Goal: Feedback & Contribution: Submit feedback/report problem

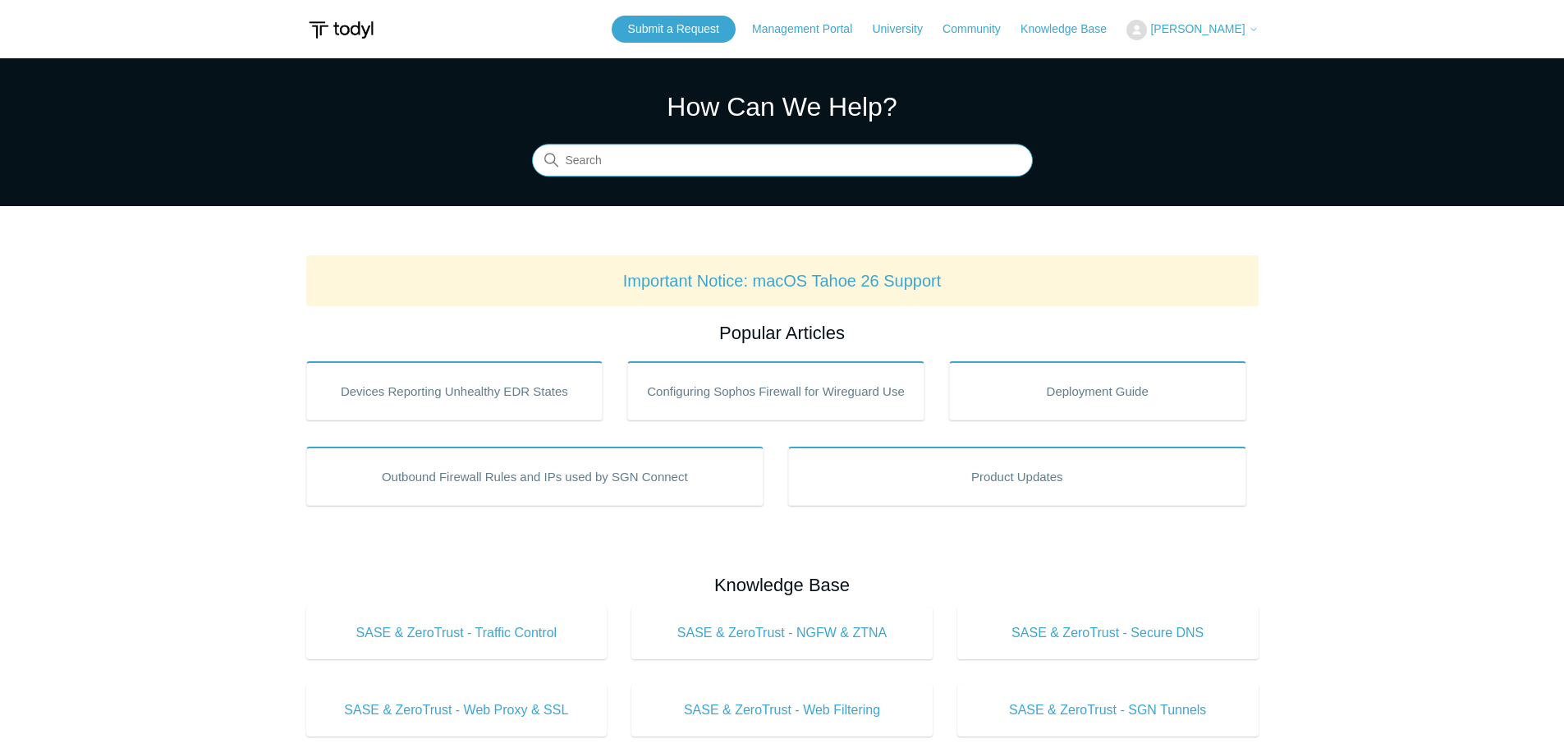
click at [758, 159] on input "Search" at bounding box center [782, 161] width 501 height 33
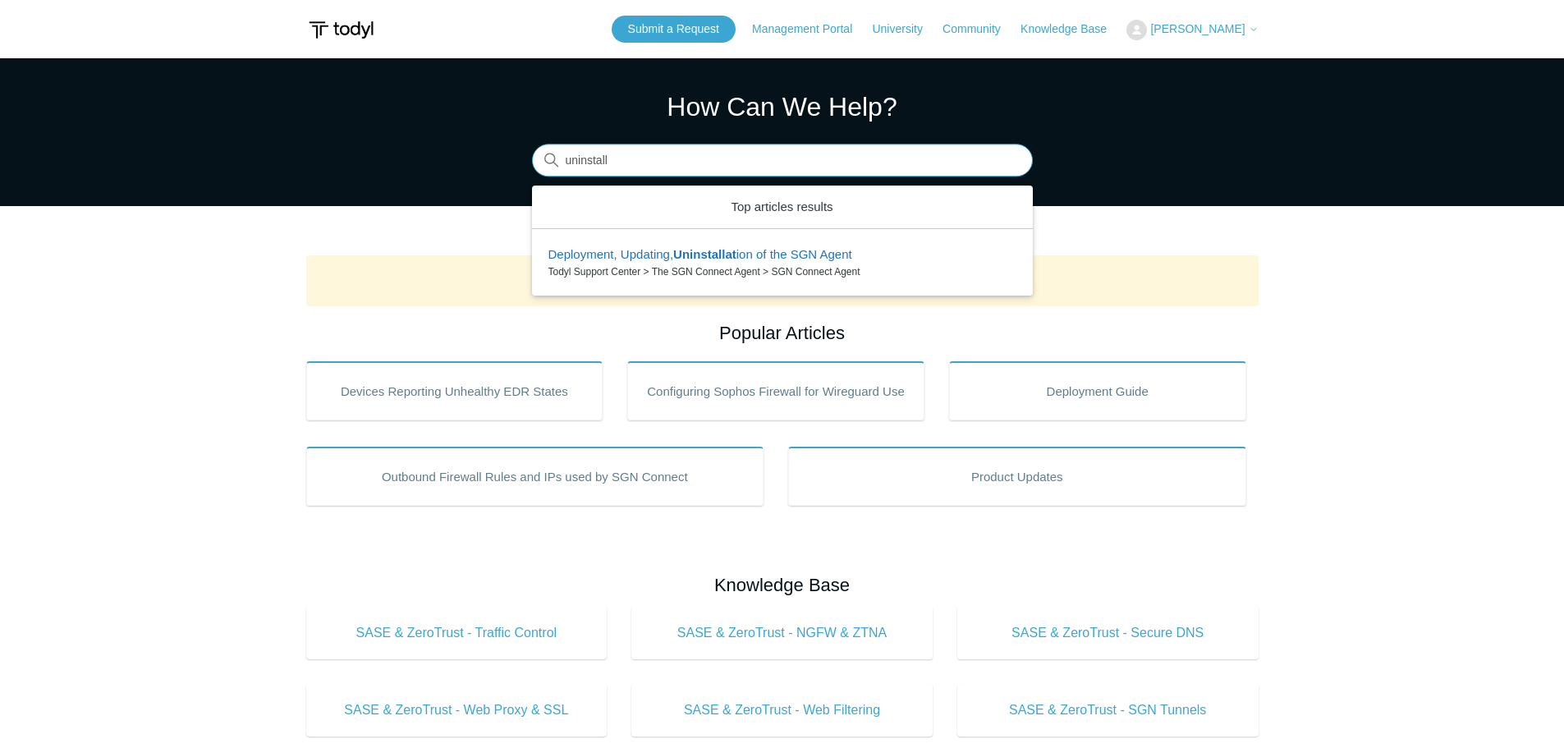
type input "uninstall"
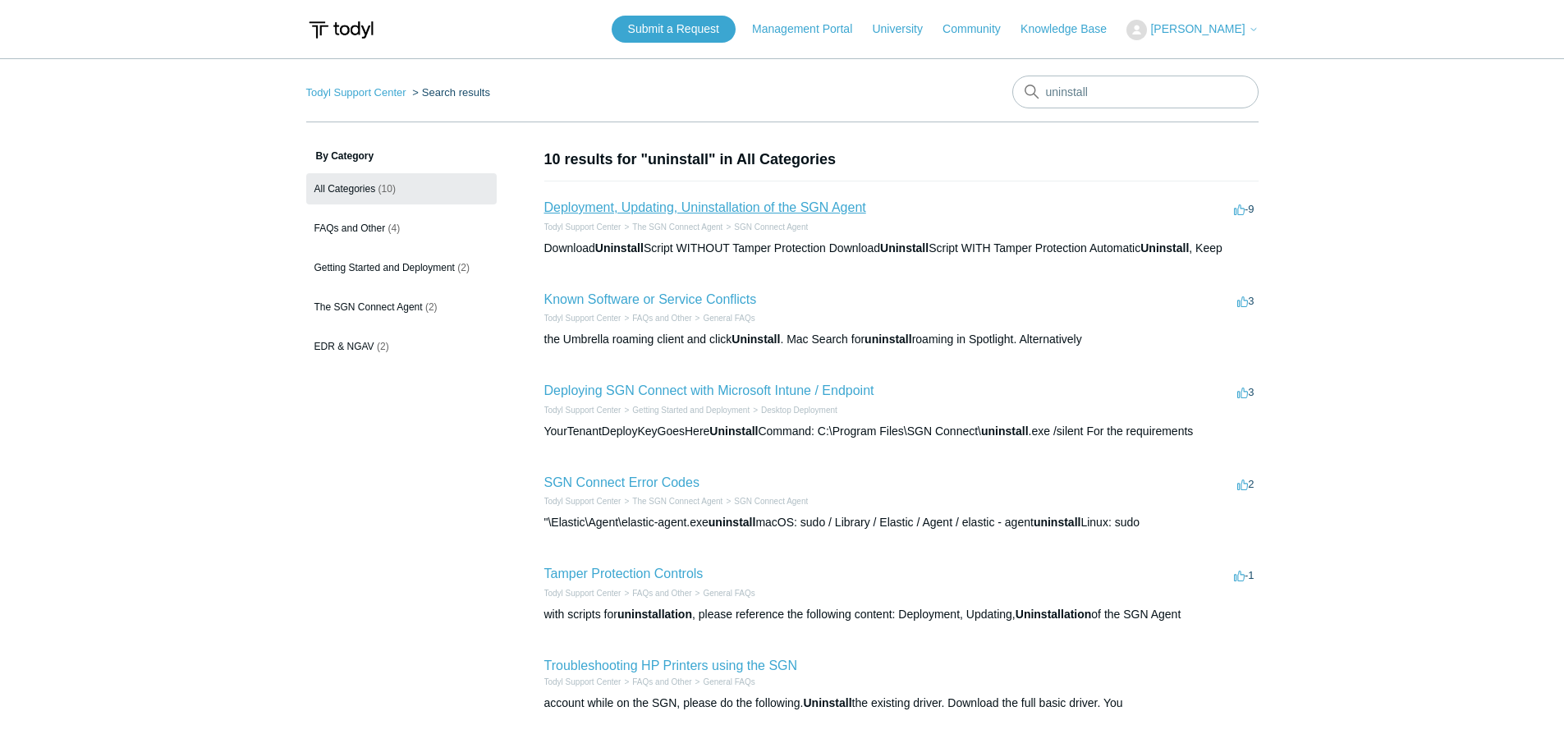
click at [699, 209] on link "Deployment, Updating, Uninstallation of the SGN Agent" at bounding box center [705, 207] width 322 height 14
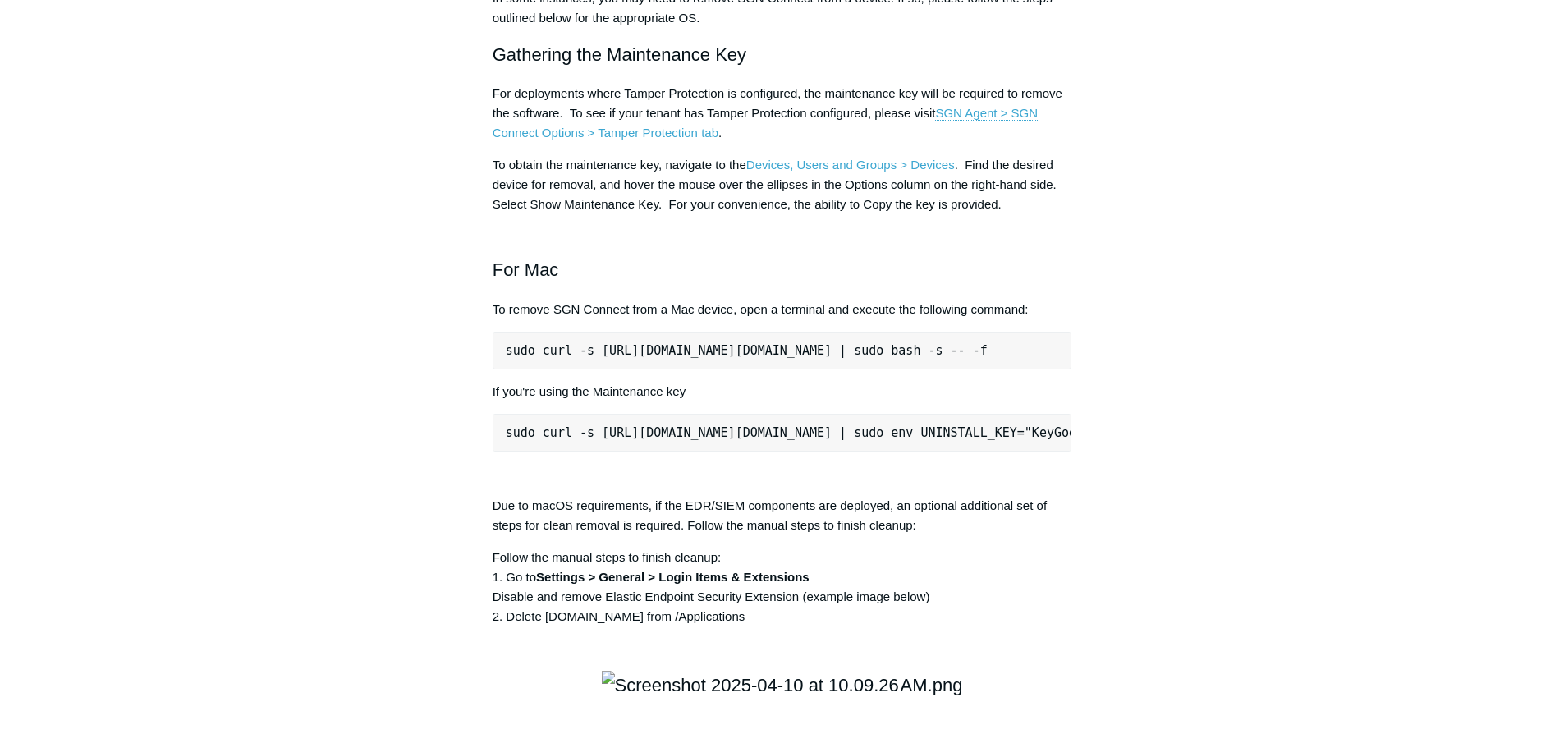
scroll to position [2217, 0]
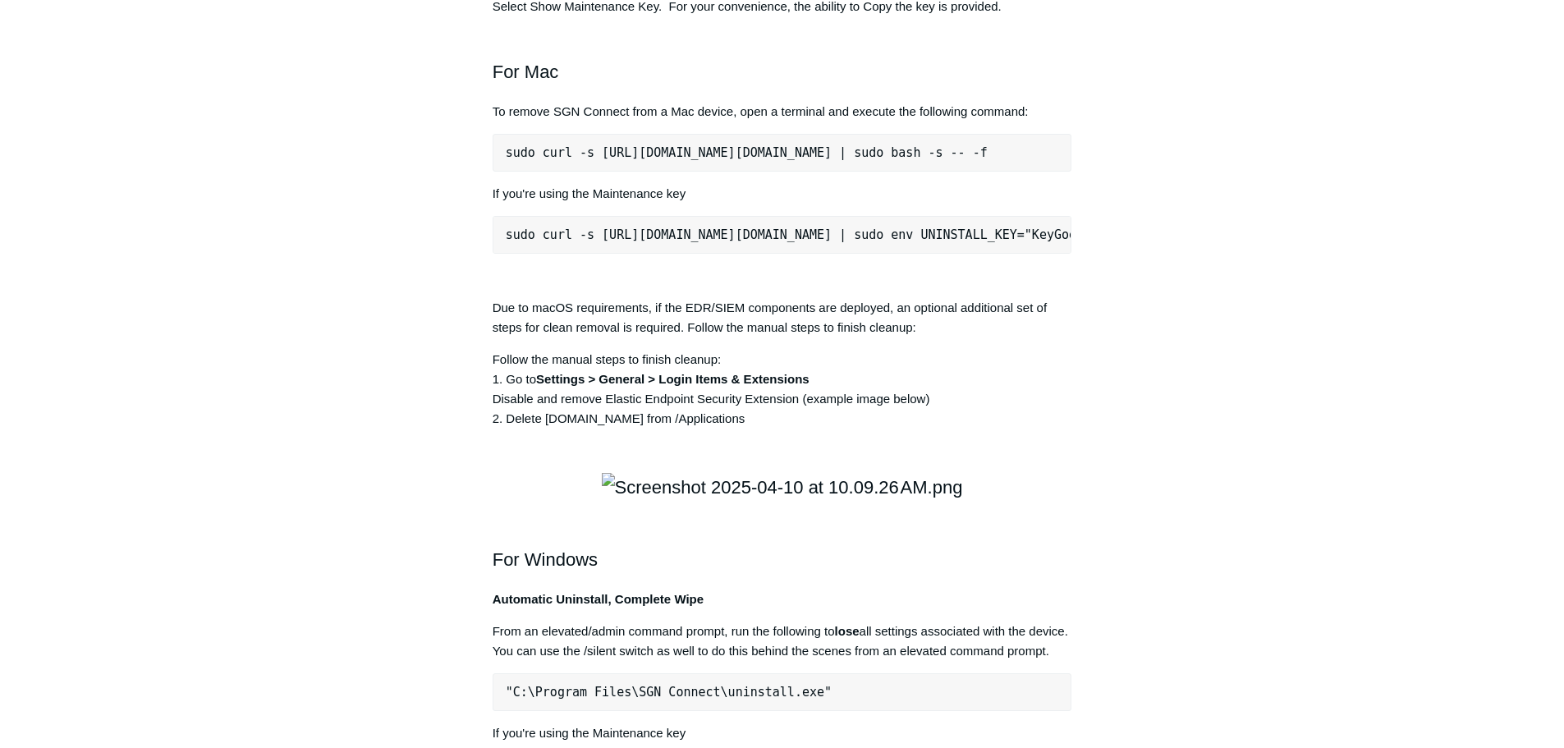
drag, startPoint x: 506, startPoint y: 388, endPoint x: 1077, endPoint y: 396, distance: 570.8
click at [1077, 396] on article "Deployment, Updating, Uninstallation of the SGN Agent Follow Not yet followed b…" at bounding box center [782, 238] width 629 height 4615
copy pre "sudo curl -s https://portal.todyl.com/tools/MacUninstall.sh | sudo bash -s -- -f"
drag, startPoint x: 1409, startPoint y: 218, endPoint x: 1399, endPoint y: 216, distance: 11.0
click at [1409, 218] on main "Todyl Support Center The SGN Connect Agent SGN Connect Agent Articles in this s…" at bounding box center [782, 194] width 1564 height 4706
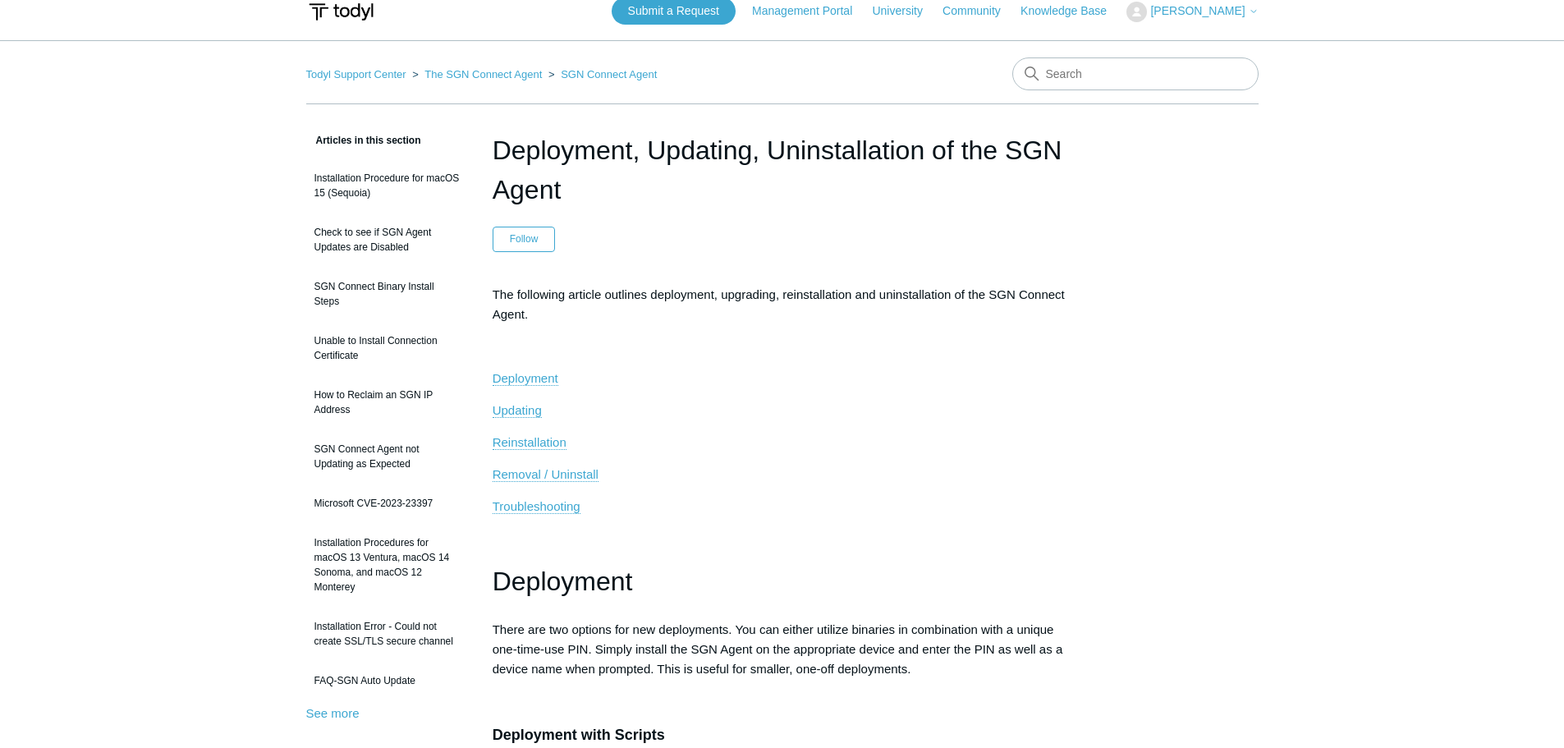
scroll to position [0, 0]
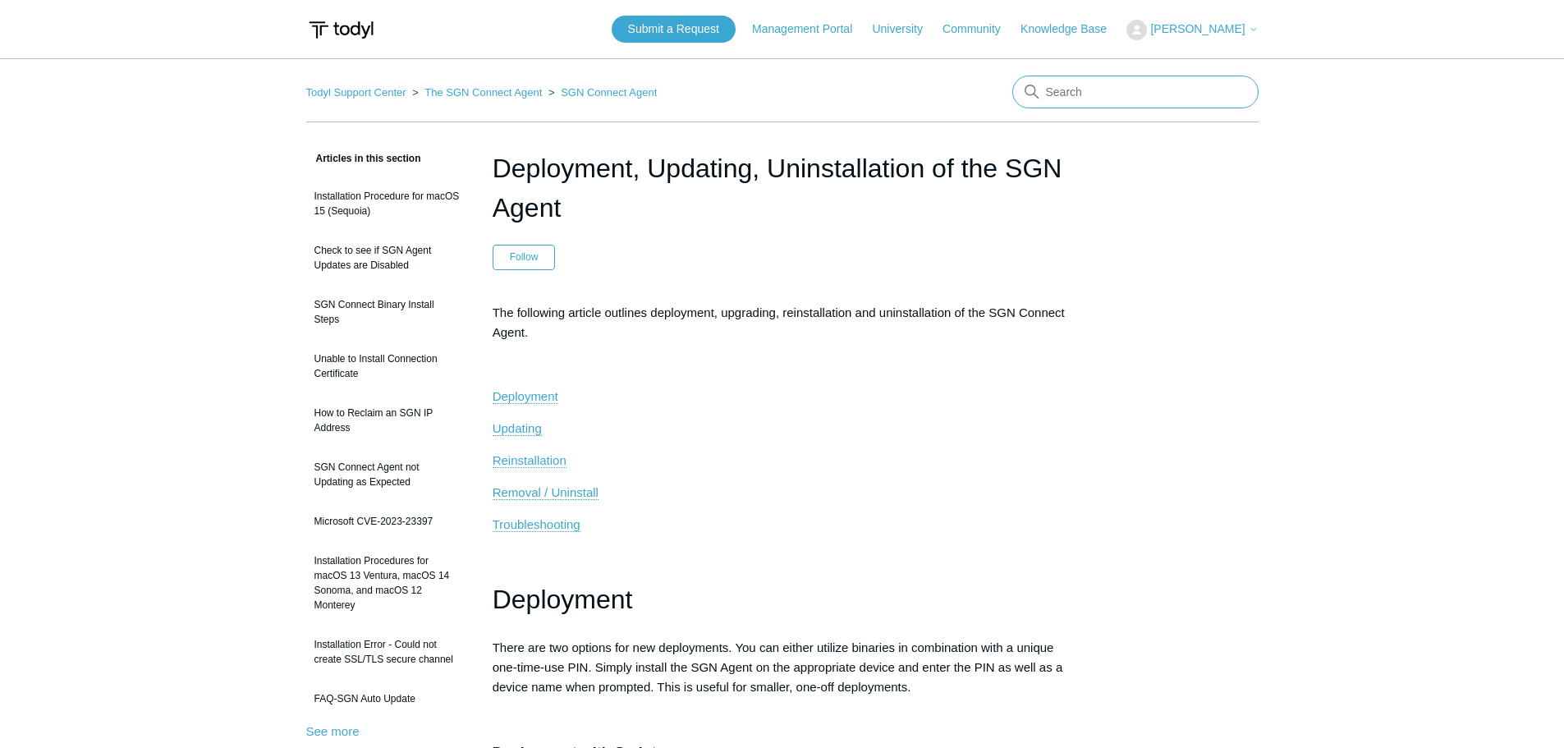
click at [1122, 93] on input "Search" at bounding box center [1136, 92] width 246 height 33
type input "starting up and gathering data"
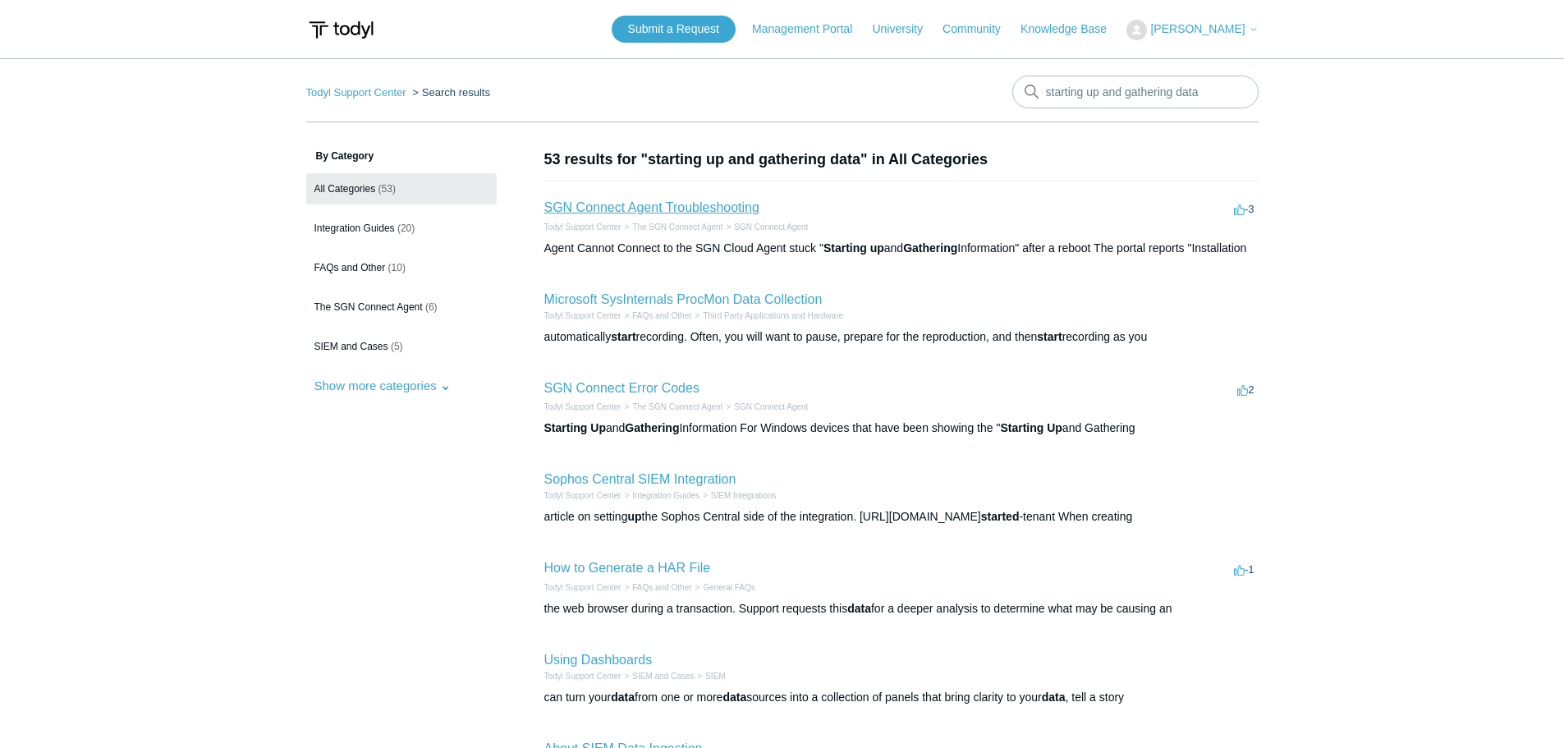
click at [679, 200] on link "SGN Connect Agent Troubleshooting" at bounding box center [651, 207] width 215 height 14
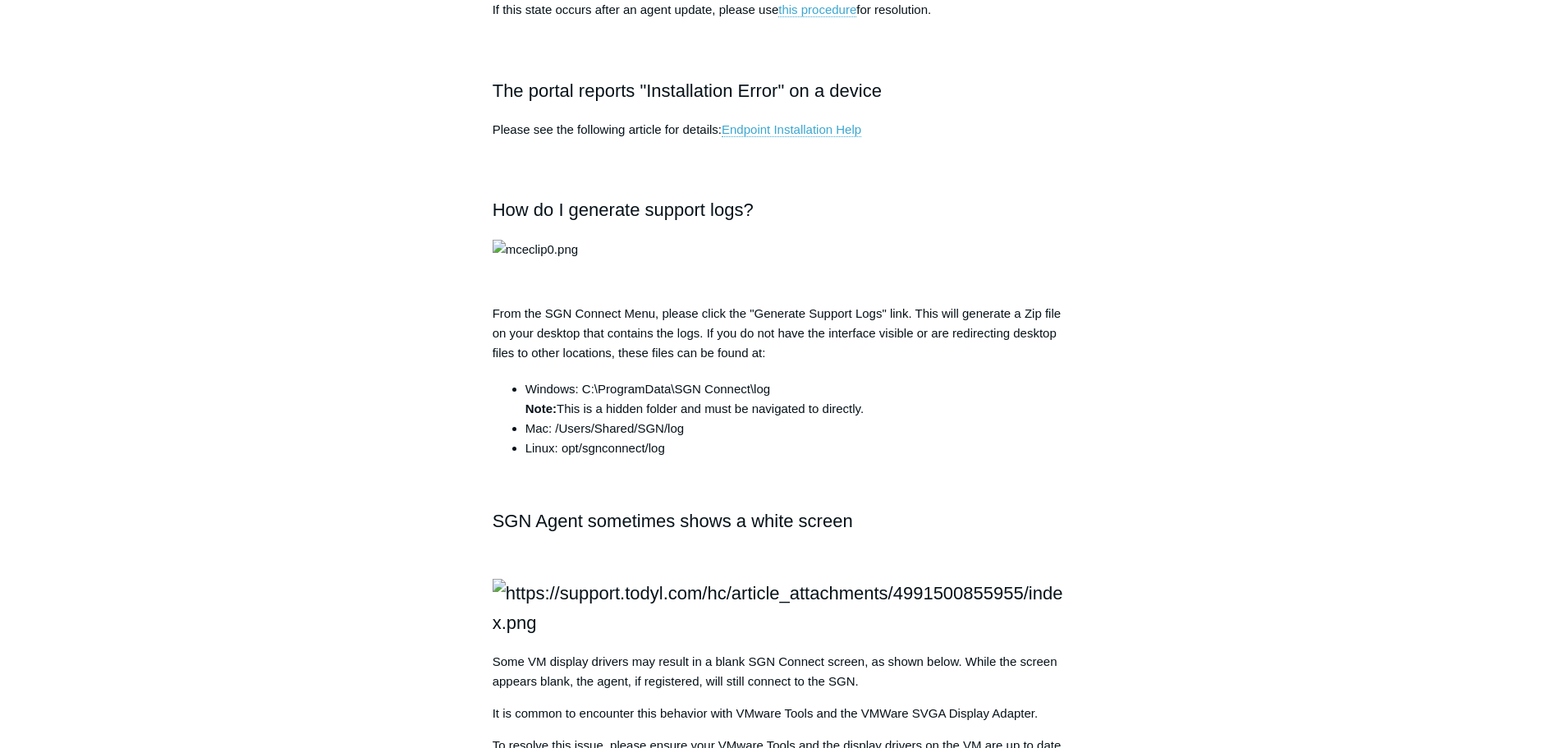
scroll to position [985, 0]
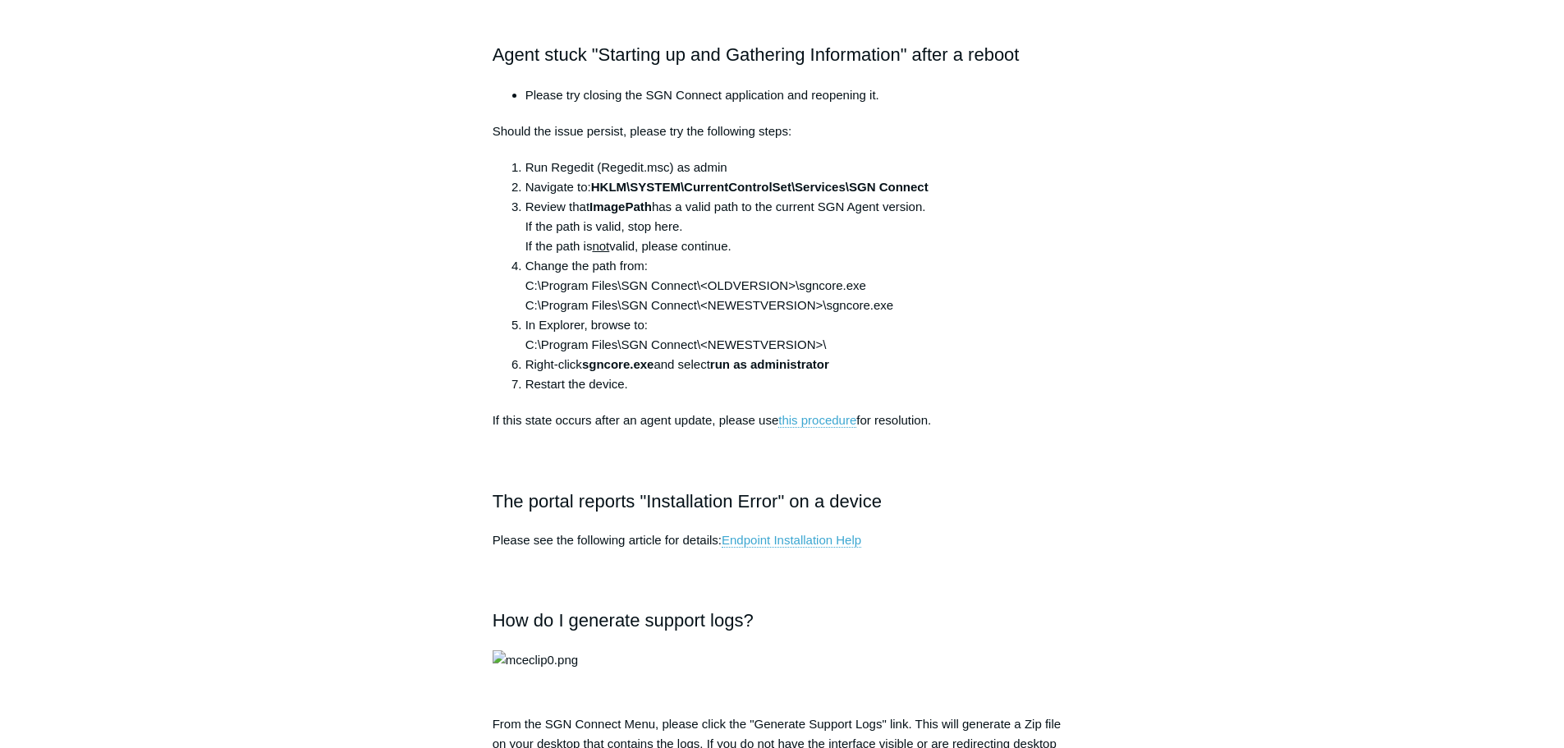
click at [67, 184] on main "Todyl Support Center The SGN Connect Agent SGN Connect Agent Articles in this s…" at bounding box center [782, 594] width 1564 height 3043
click at [847, 421] on link "this procedure" at bounding box center [818, 420] width 78 height 15
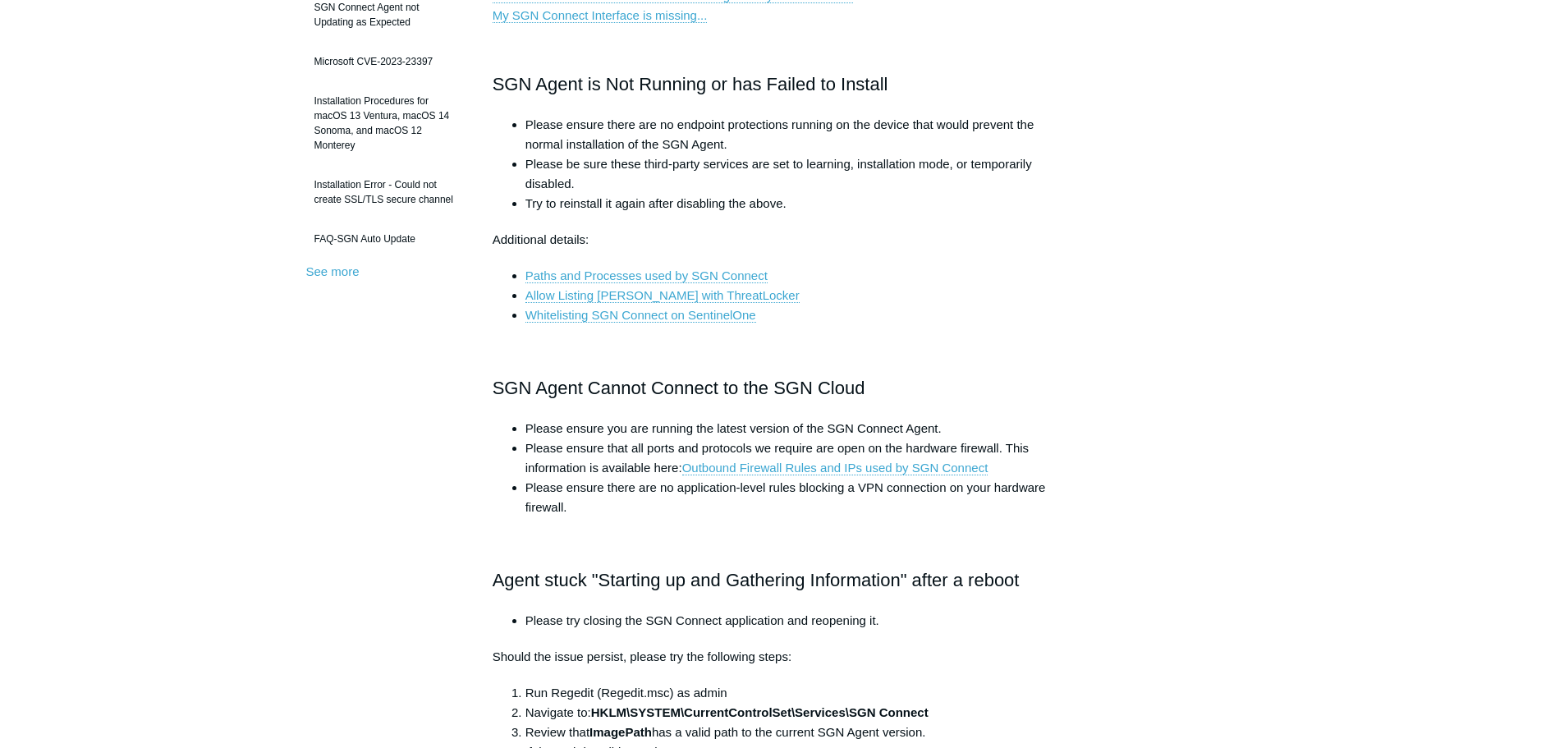
scroll to position [0, 0]
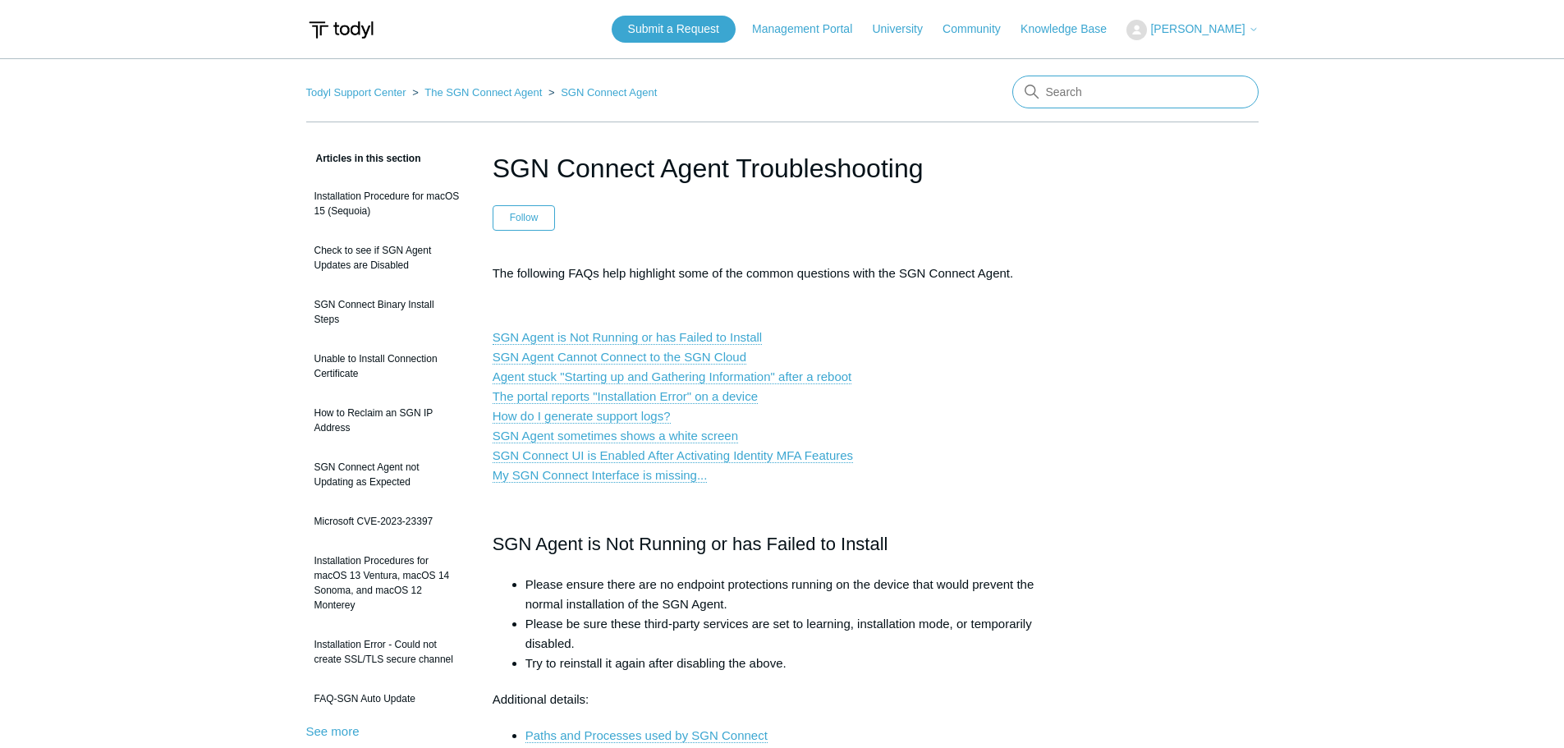
click at [1176, 87] on input "Search" at bounding box center [1136, 92] width 246 height 33
type input "quit sgn agent"
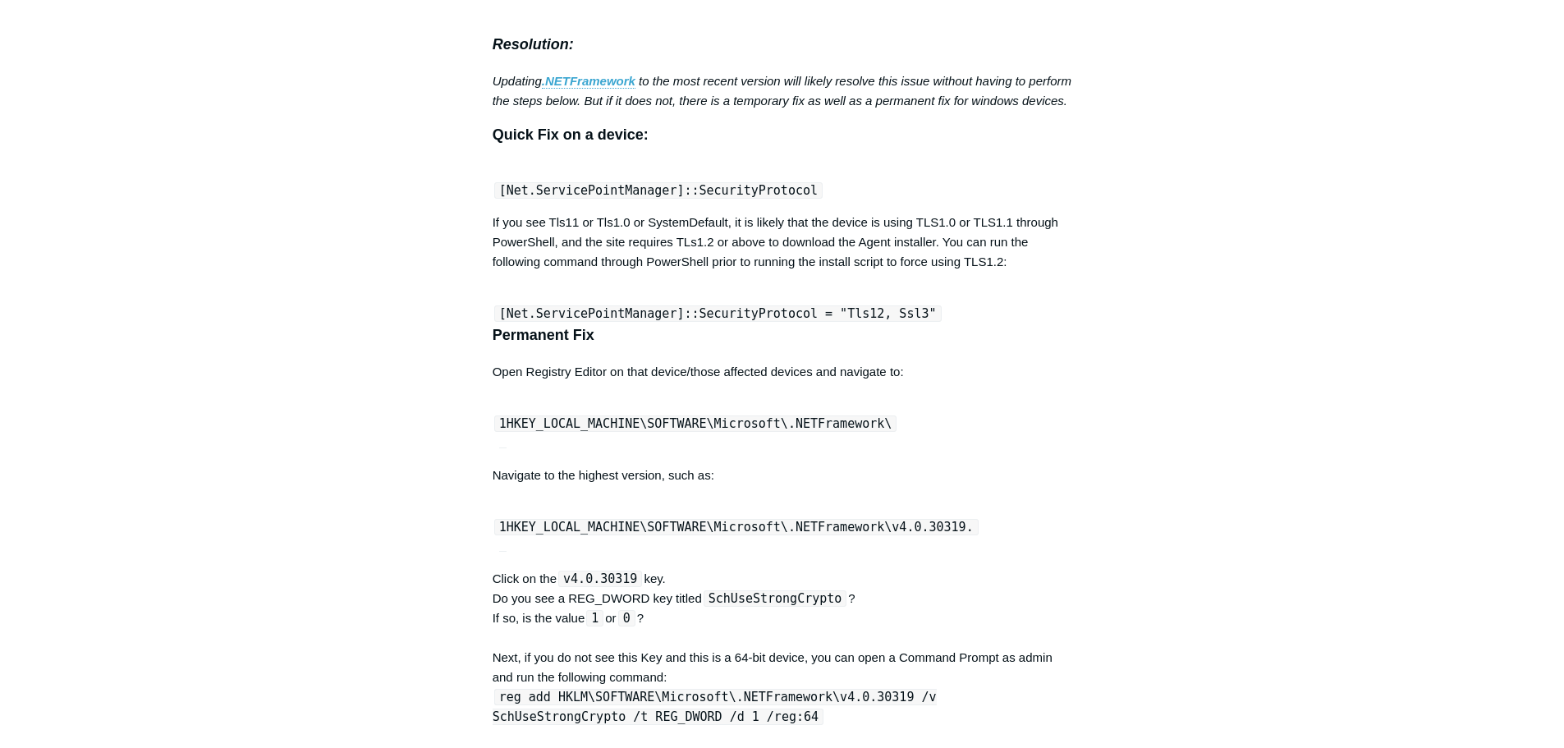
scroll to position [4945, 0]
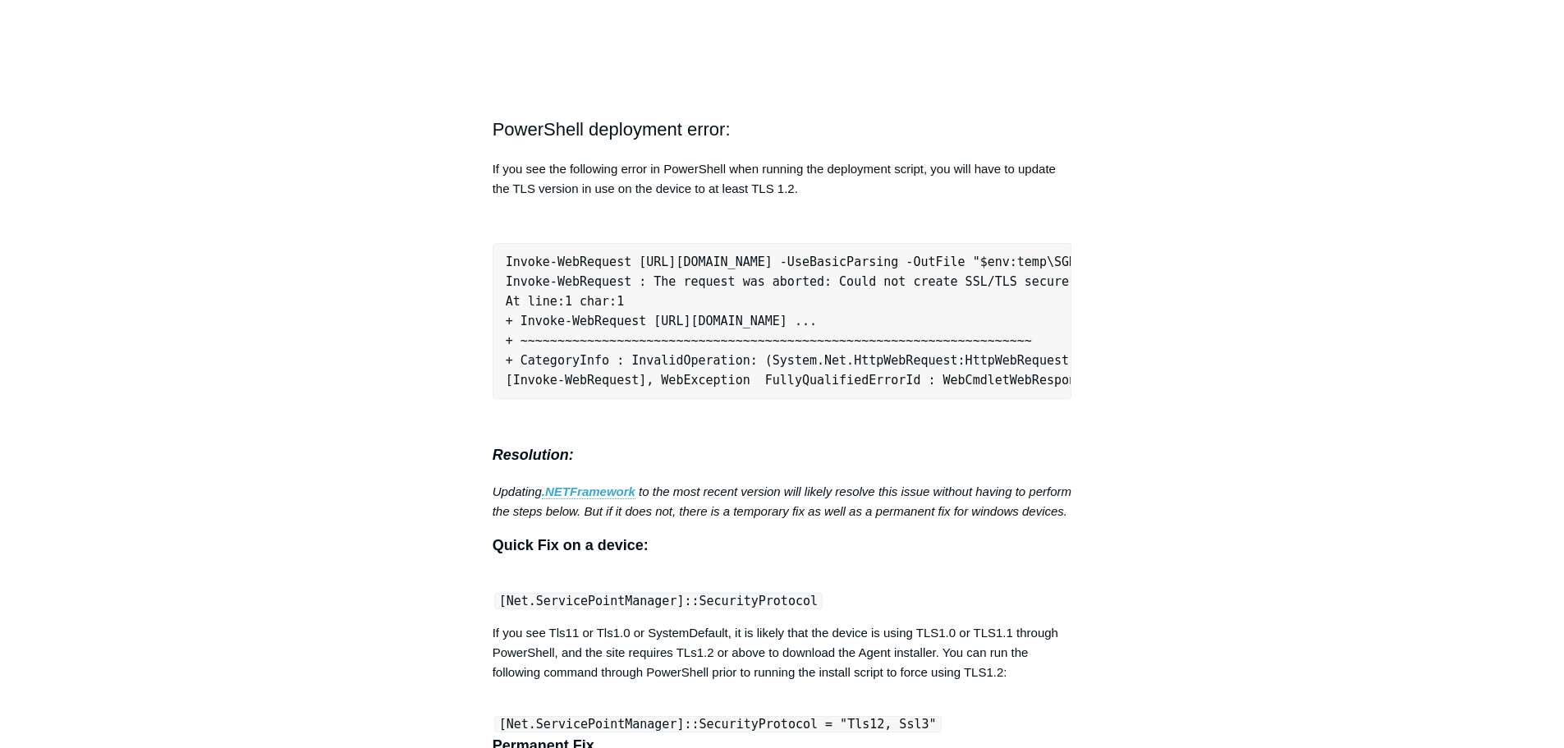
drag, startPoint x: 135, startPoint y: 163, endPoint x: 163, endPoint y: 85, distance: 82.4
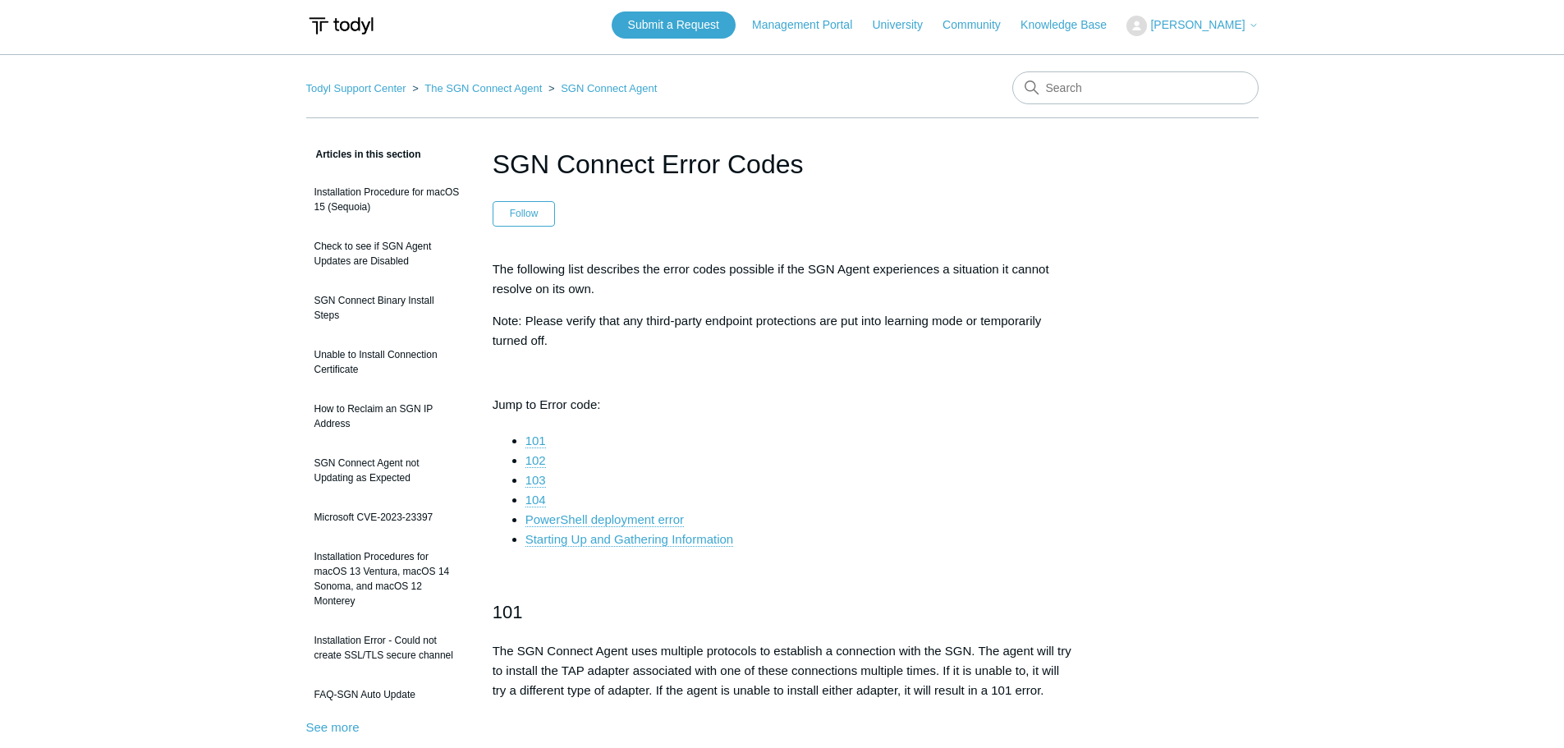
scroll to position [0, 0]
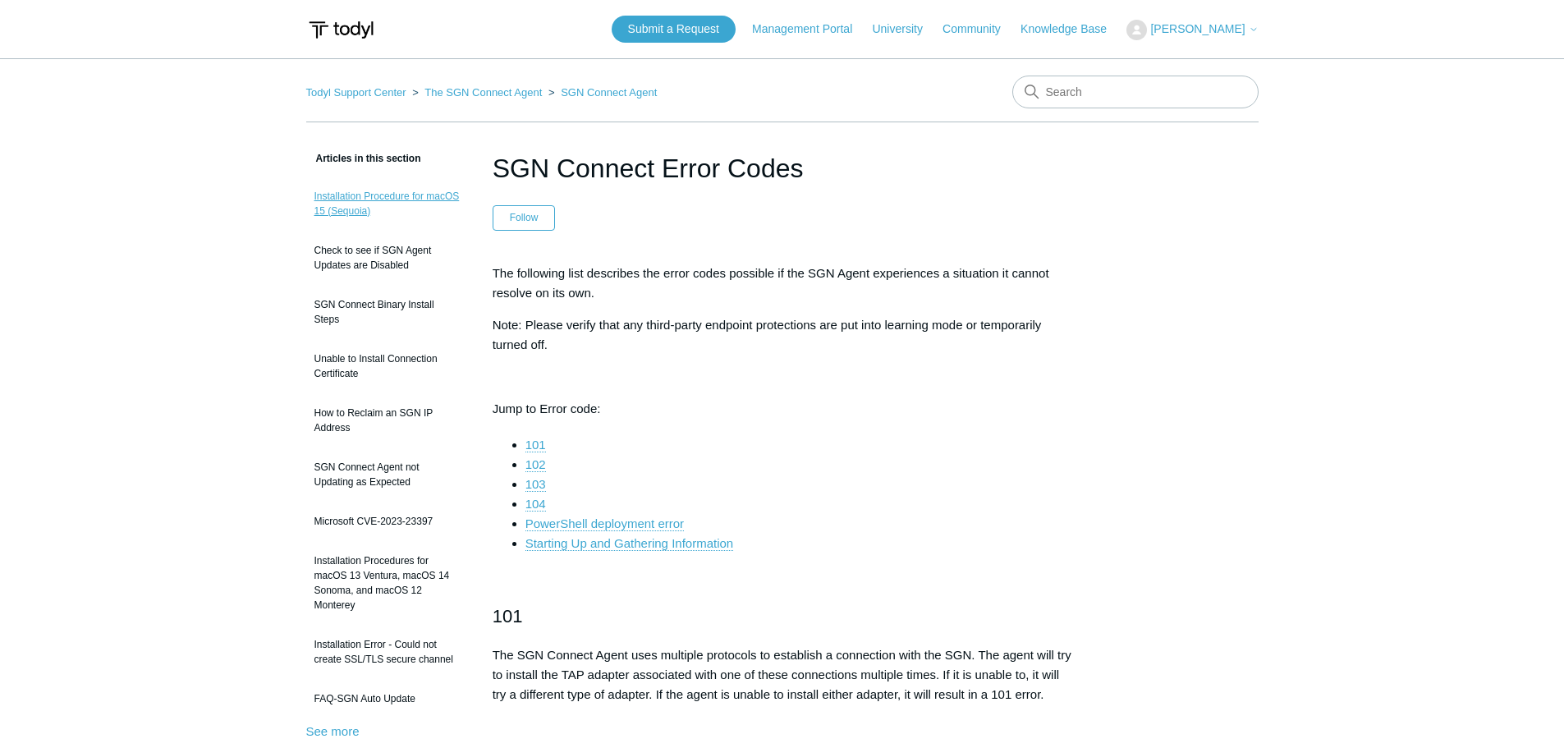
click at [440, 202] on link "Installation Procedure for macOS 15 (Sequoia)" at bounding box center [387, 204] width 162 height 46
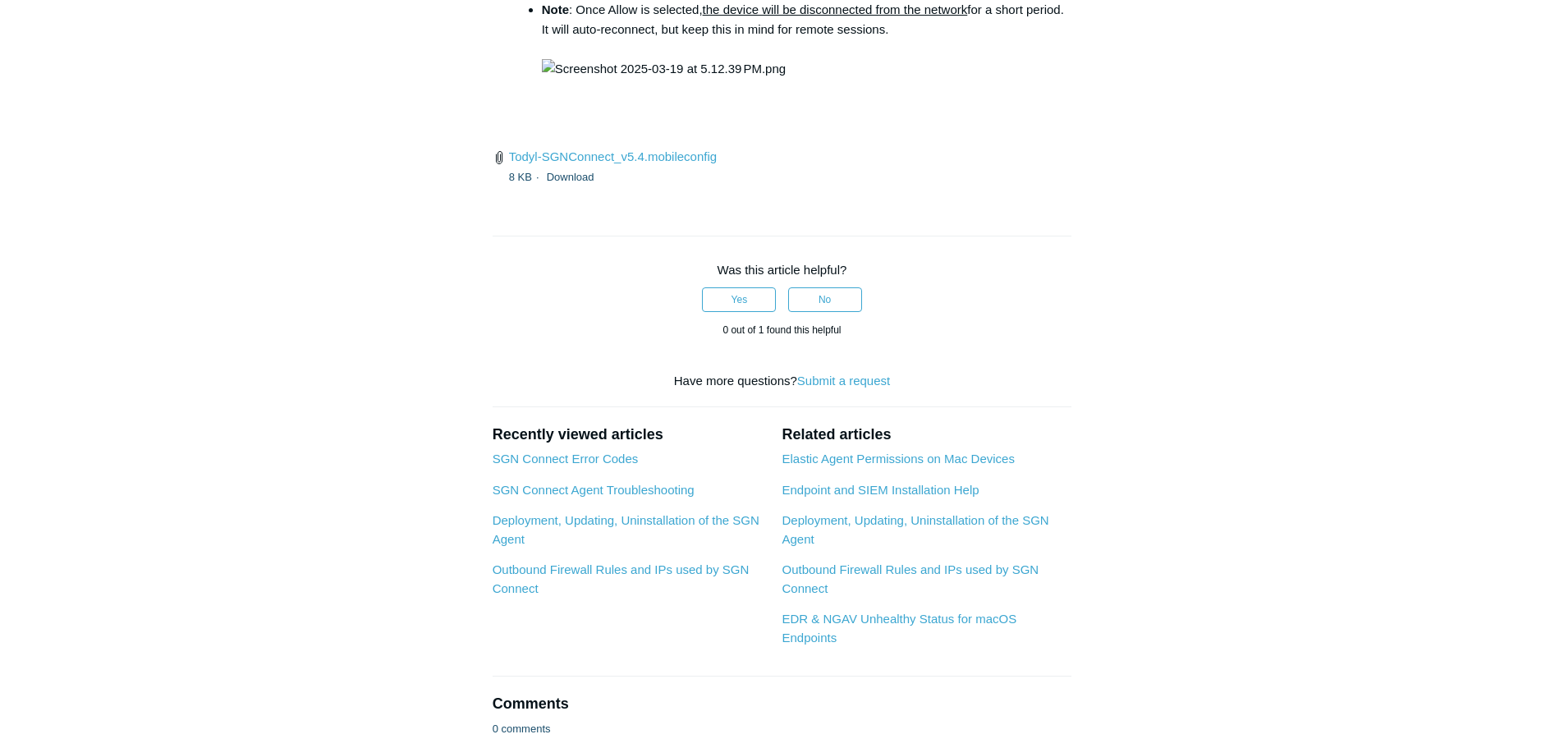
scroll to position [2464, 0]
drag, startPoint x: 967, startPoint y: 288, endPoint x: 725, endPoint y: 293, distance: 241.5
copy code "open /Library/PrivilegedHelperTools/"
drag, startPoint x: 92, startPoint y: 210, endPoint x: 127, endPoint y: 222, distance: 37.1
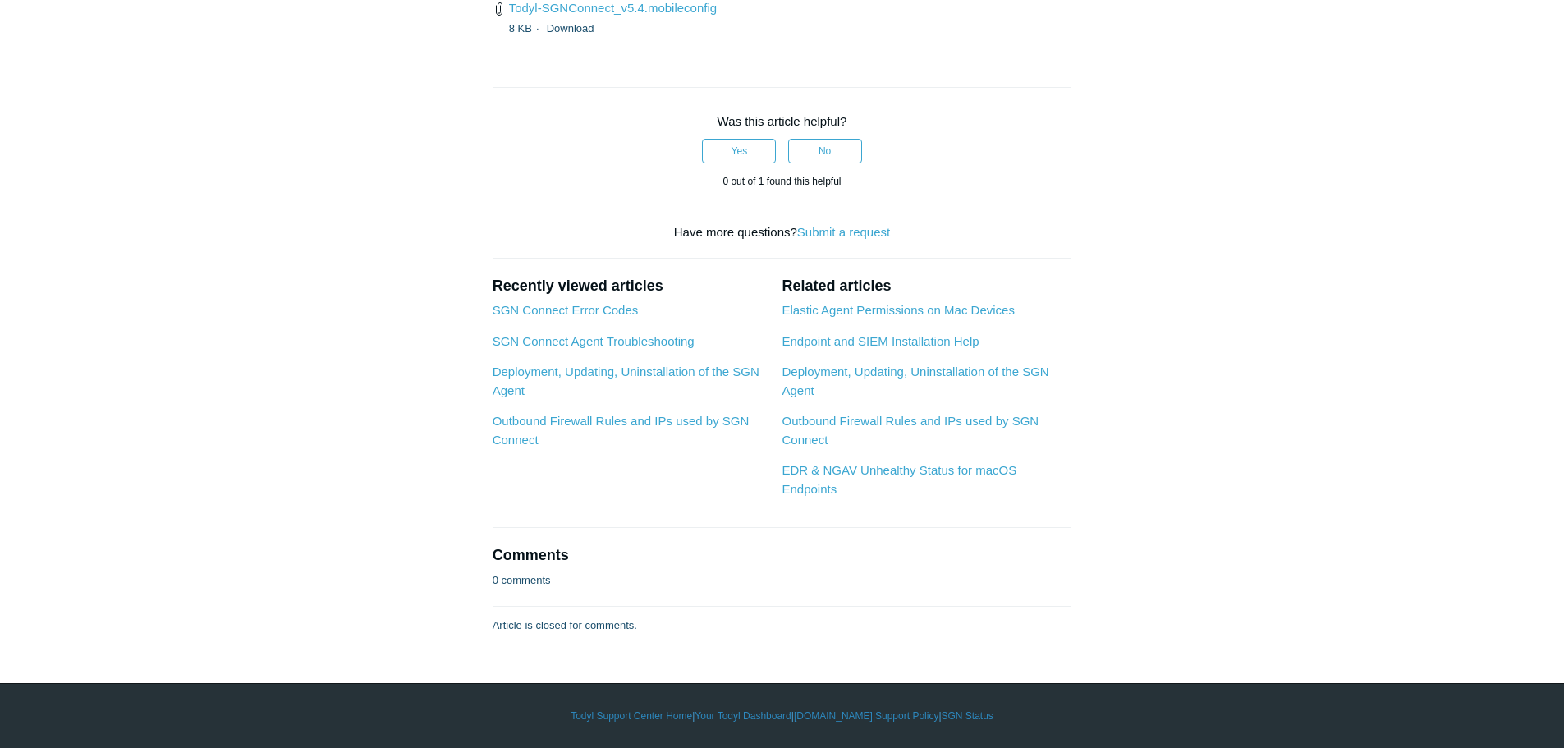
scroll to position [5502, 0]
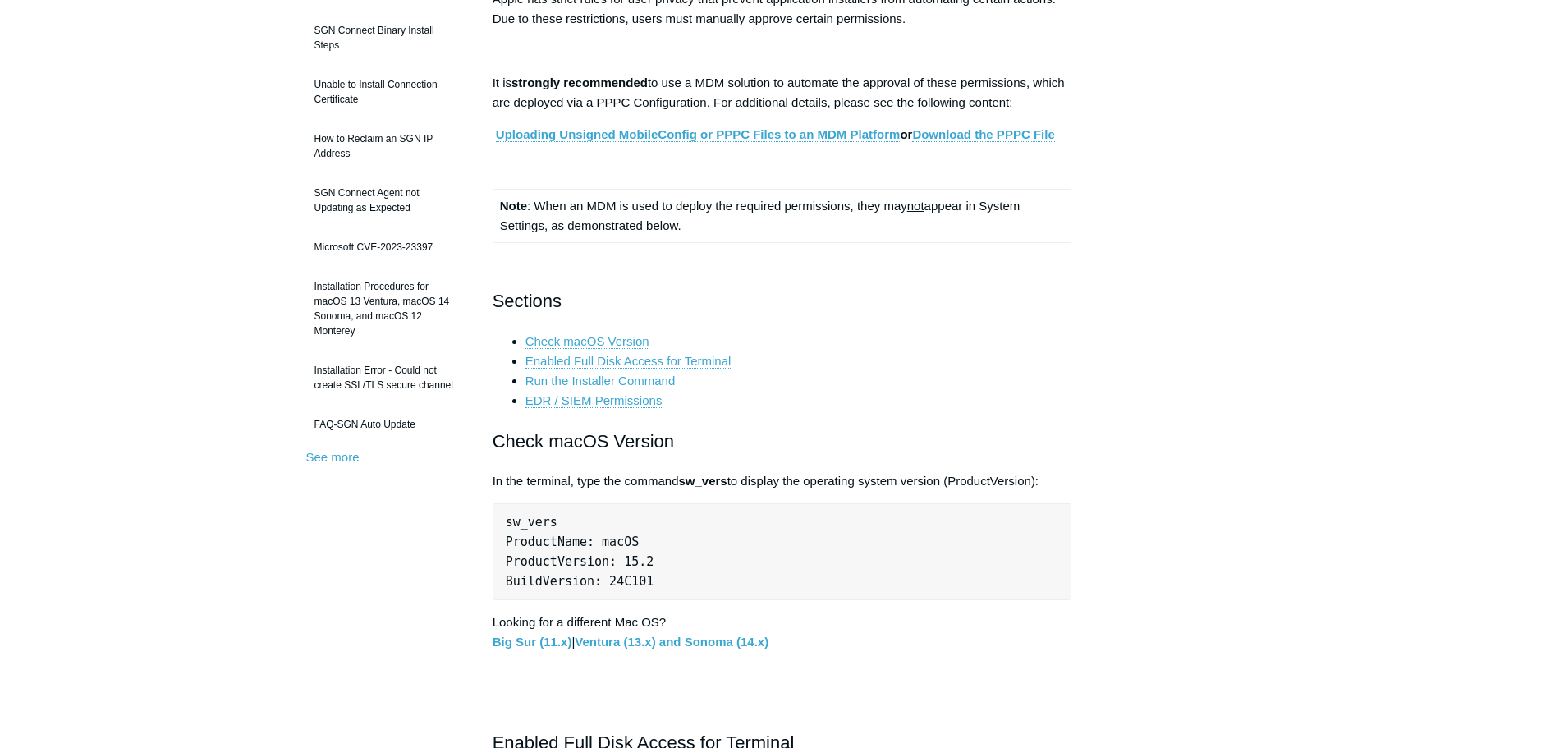
scroll to position [246, 0]
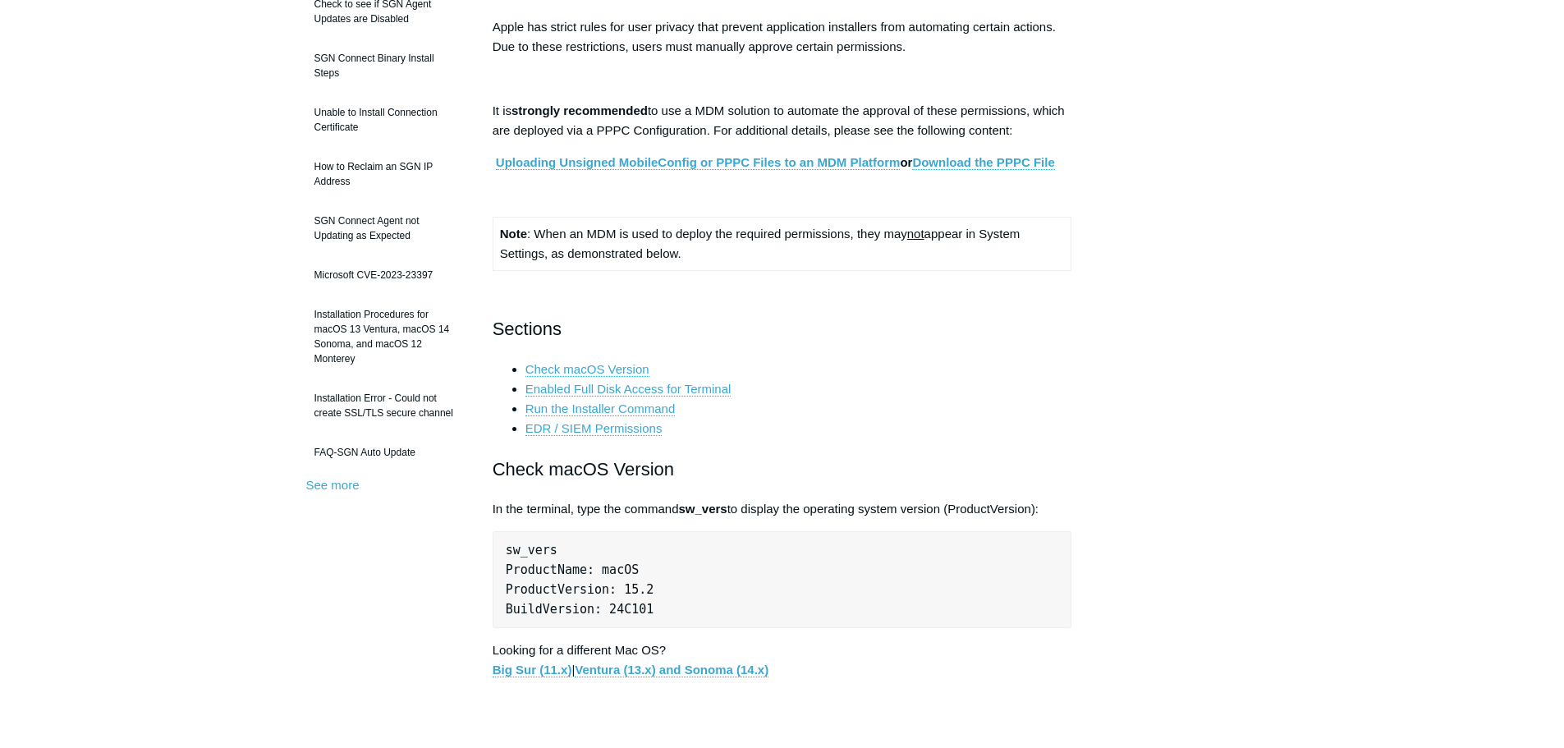
click at [801, 708] on p at bounding box center [783, 702] width 580 height 20
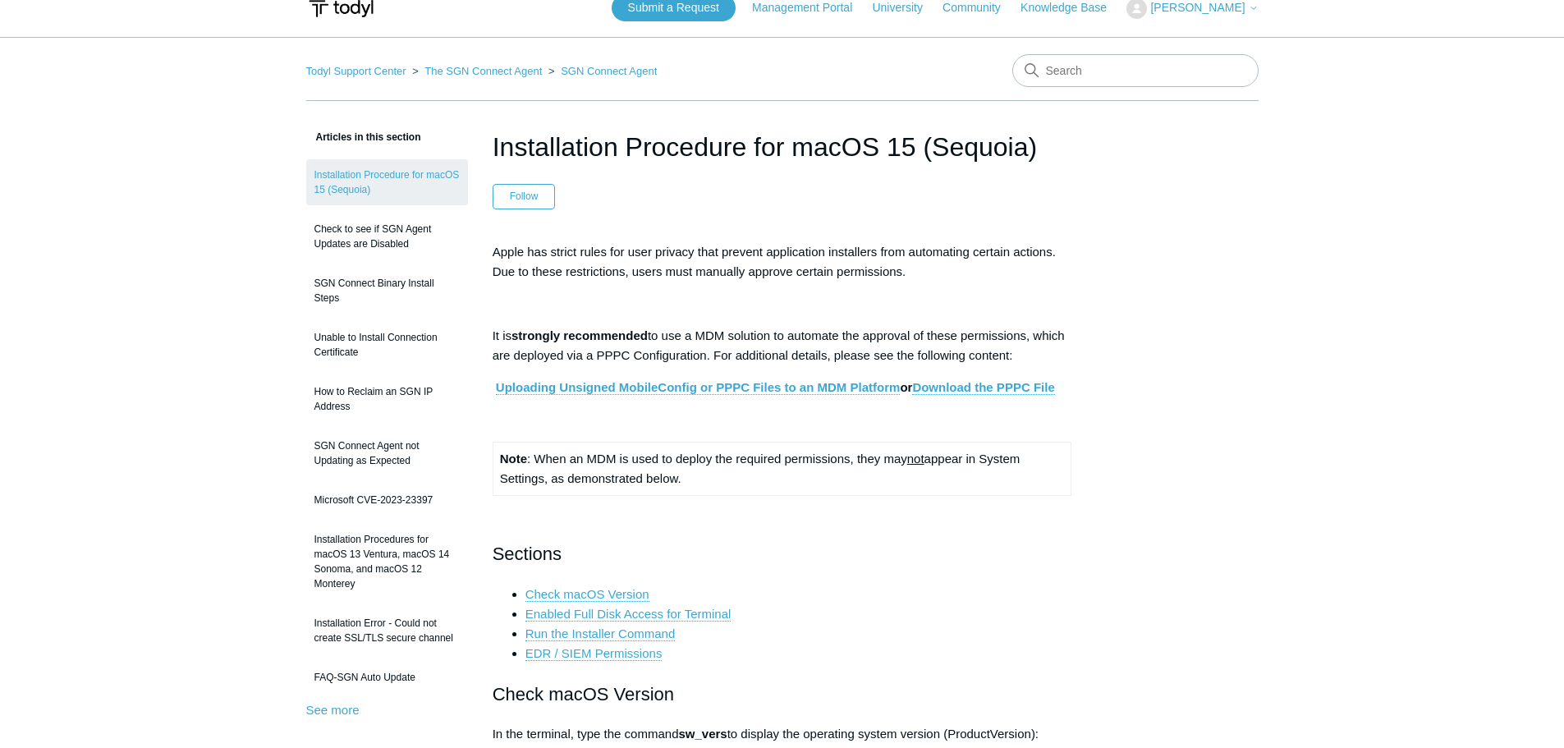
scroll to position [0, 0]
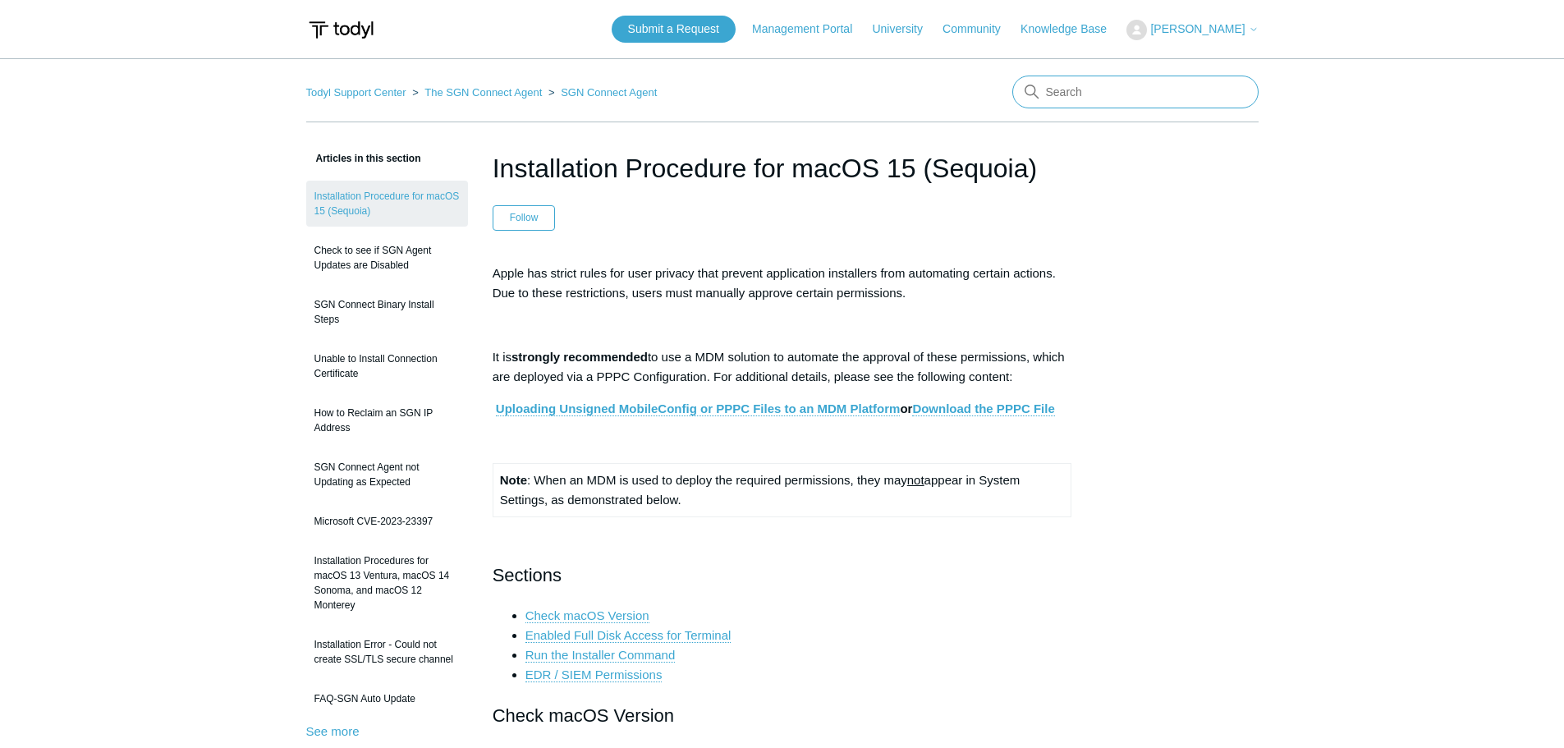
click at [1063, 93] on input "Search" at bounding box center [1136, 92] width 246 height 33
type input "setting up and gathering mac"
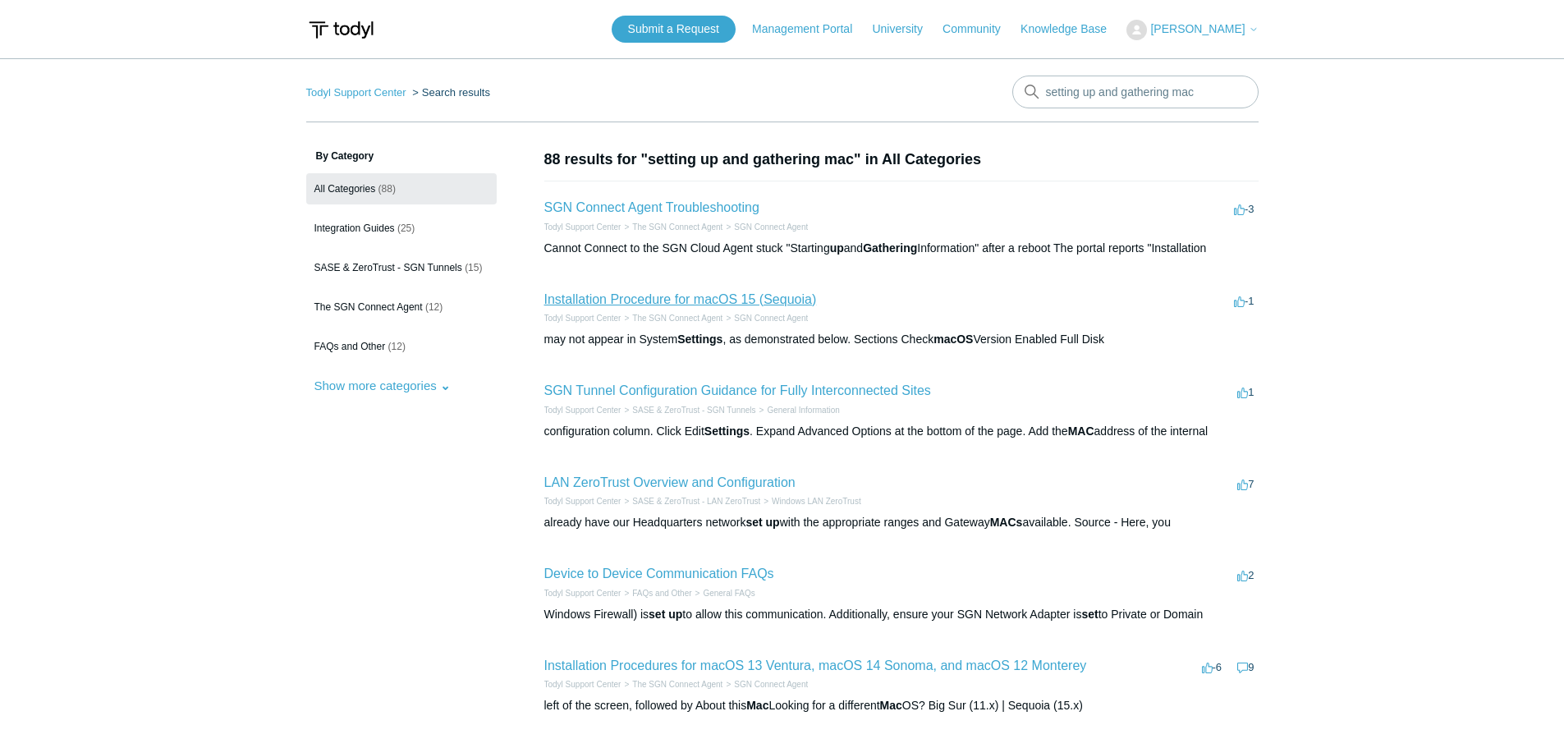
click at [671, 303] on link "Installation Procedure for macOS 15 (Sequoia)" at bounding box center [680, 299] width 273 height 14
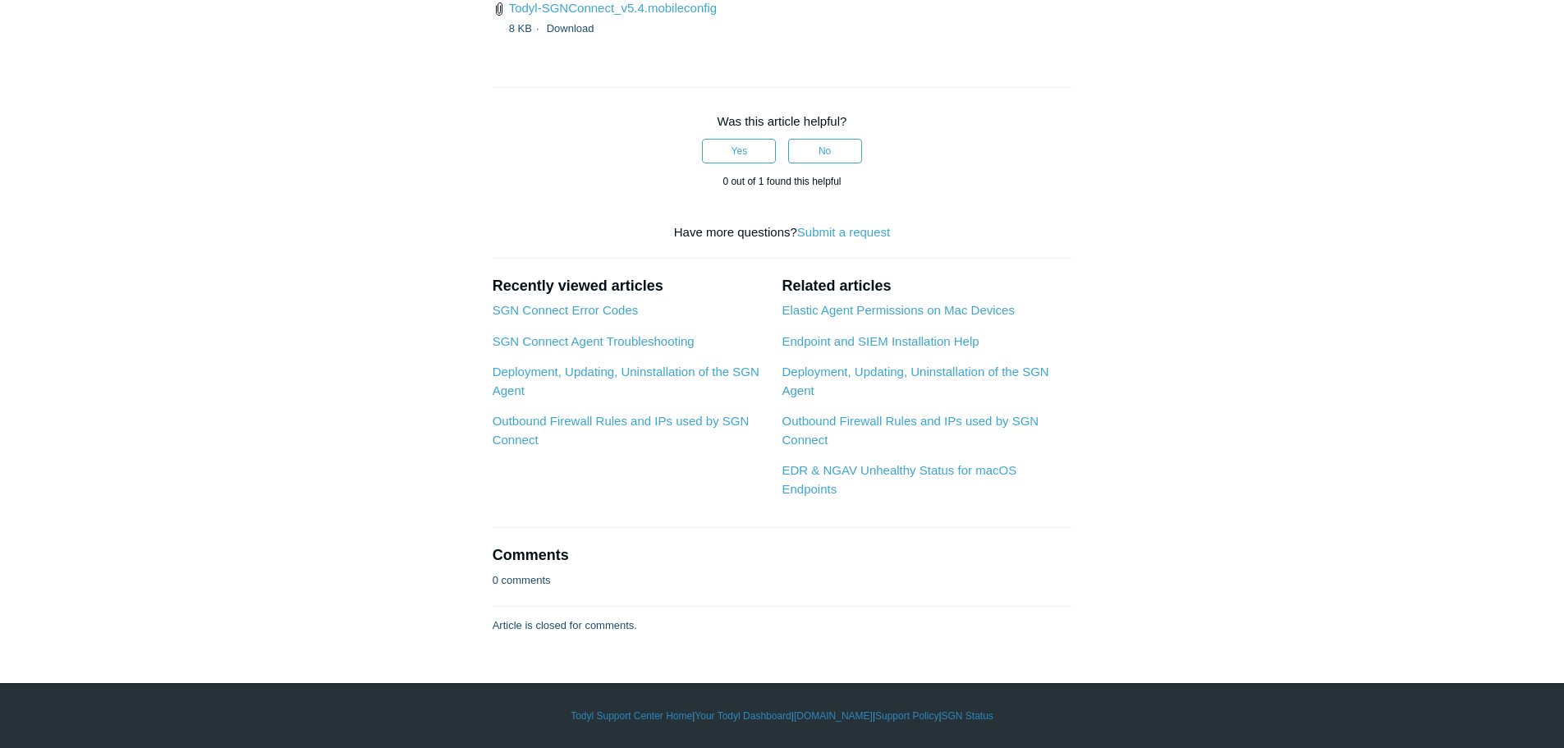
scroll to position [2956, 0]
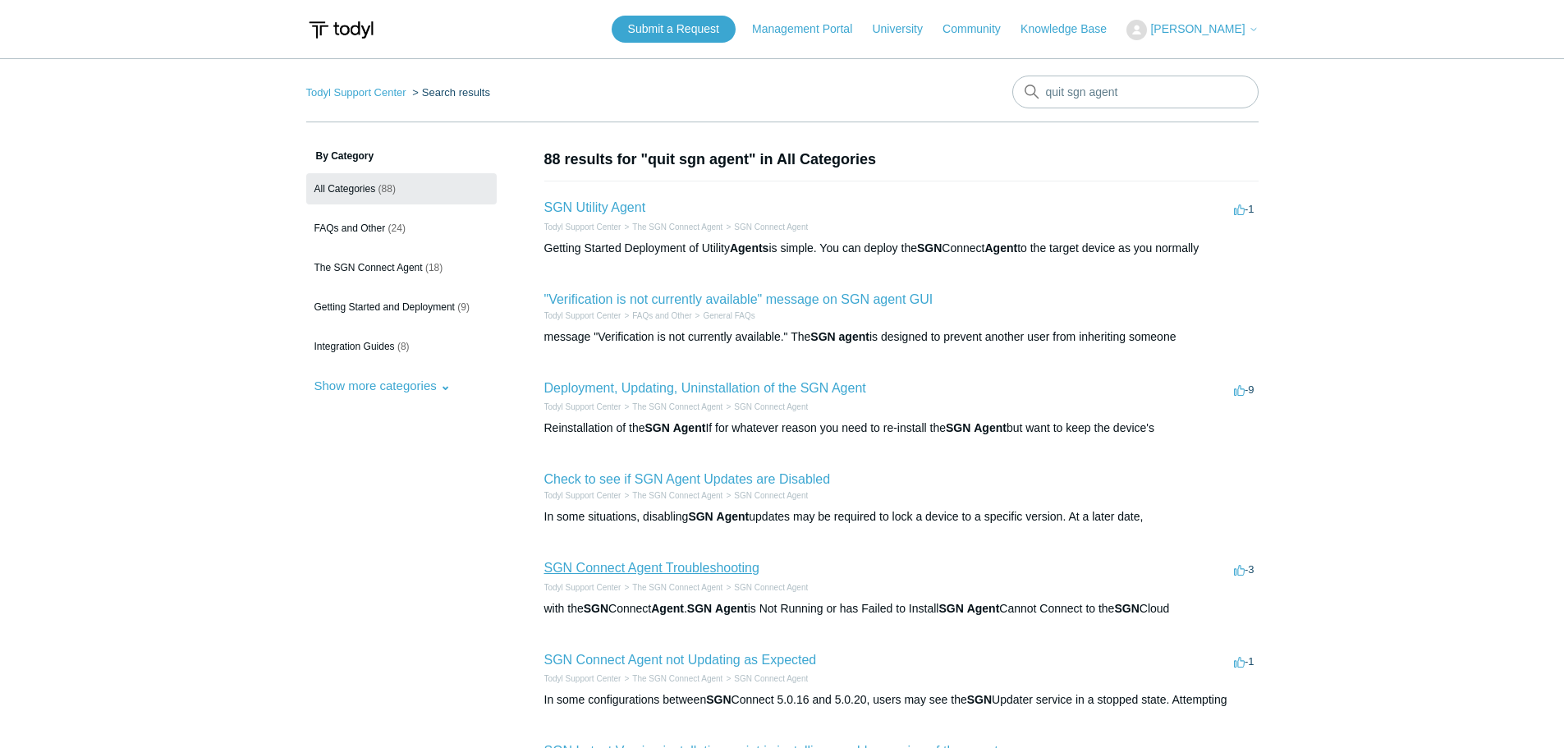
click at [683, 570] on link "SGN Connect Agent Troubleshooting" at bounding box center [651, 568] width 215 height 14
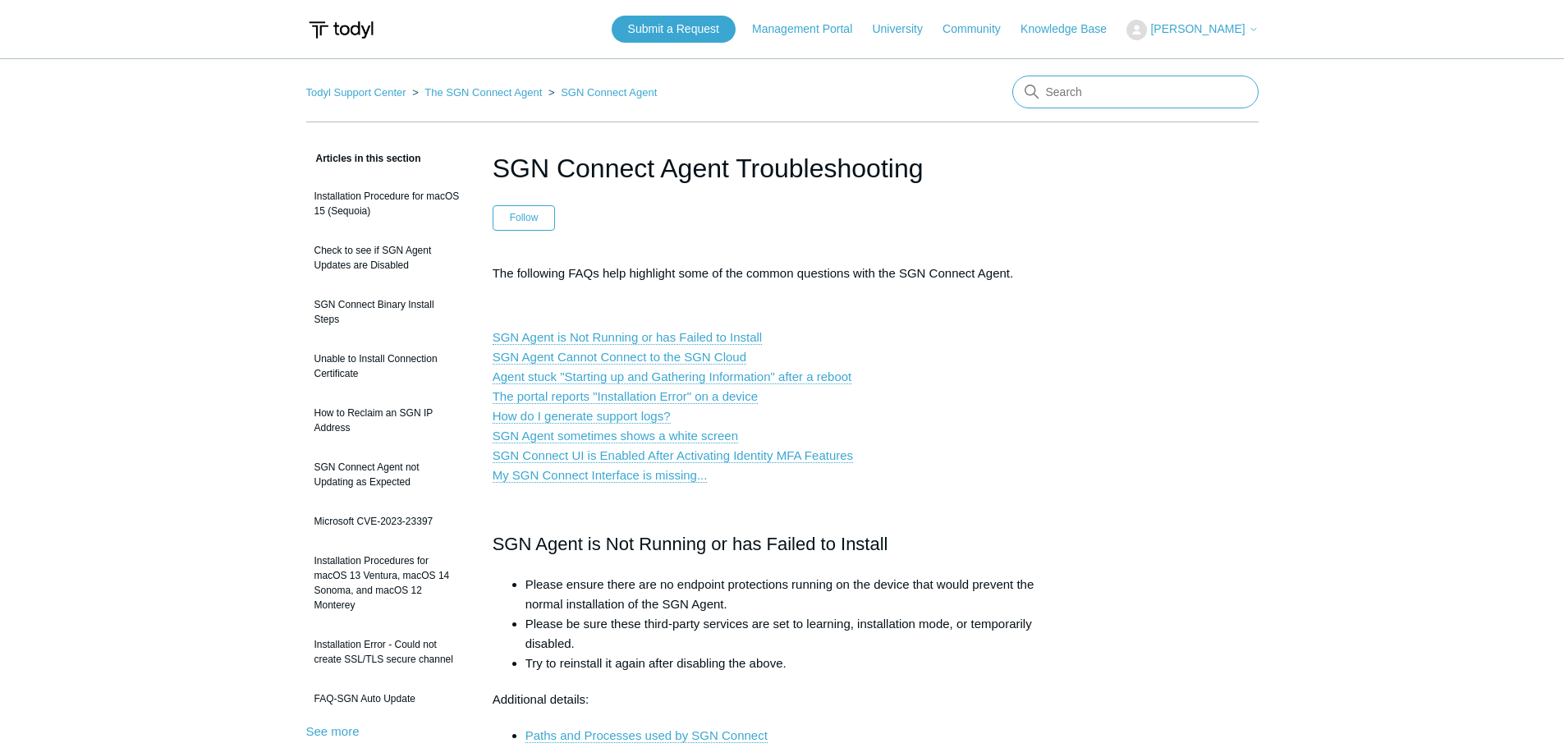
click at [1092, 93] on input "Search" at bounding box center [1136, 92] width 246 height 33
type input "uninstall"
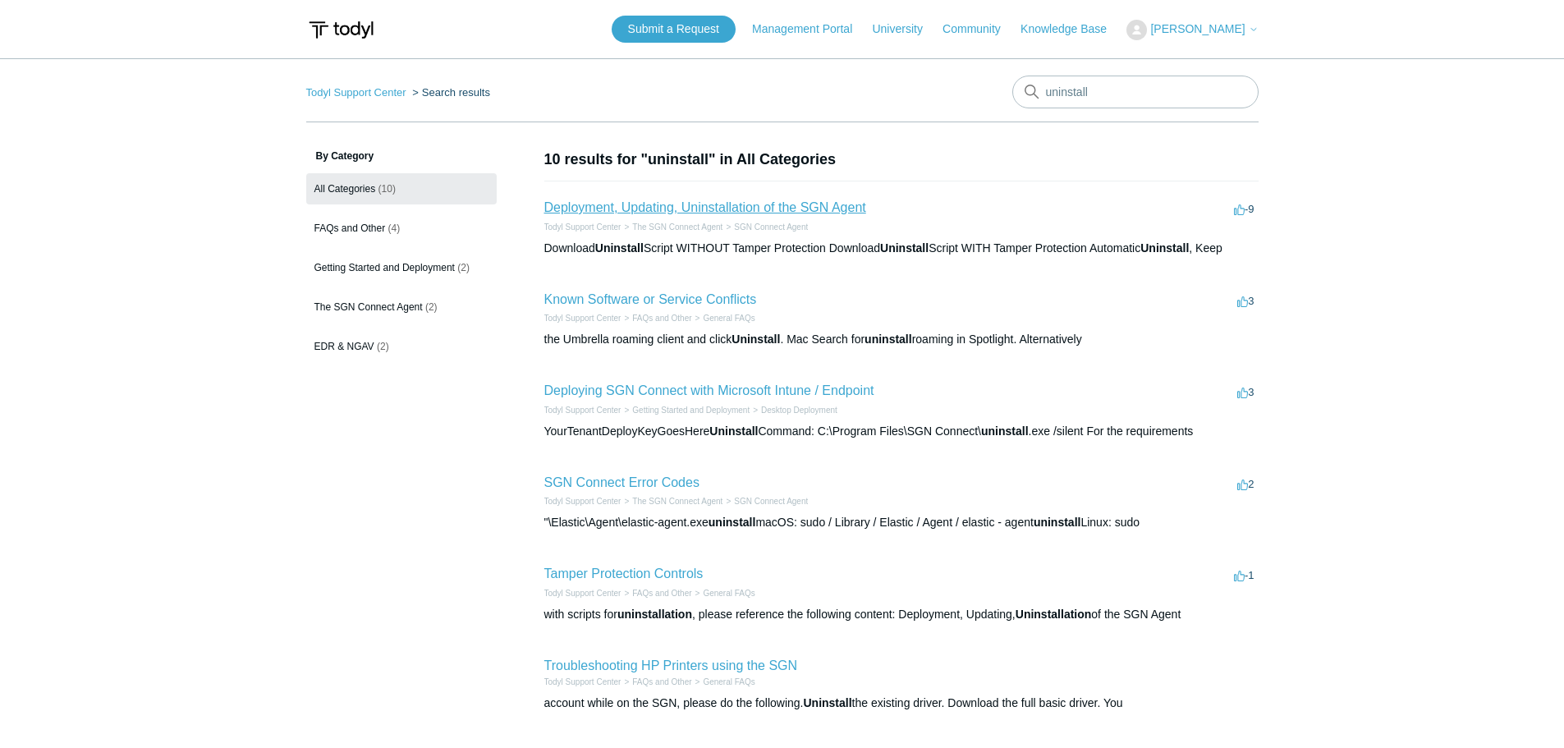
click at [770, 200] on link "Deployment, Updating, Uninstallation of the SGN Agent" at bounding box center [705, 207] width 322 height 14
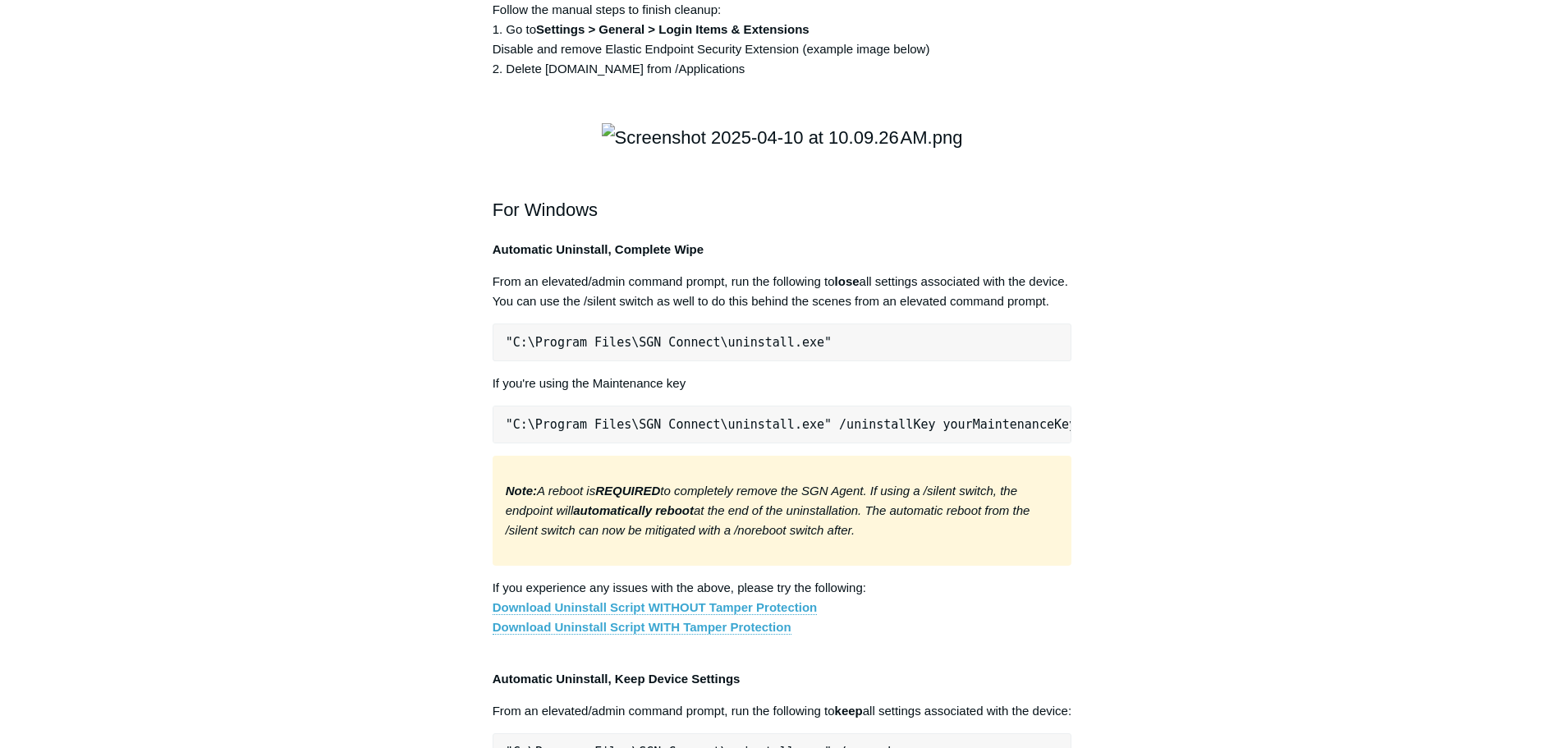
scroll to position [2464, 0]
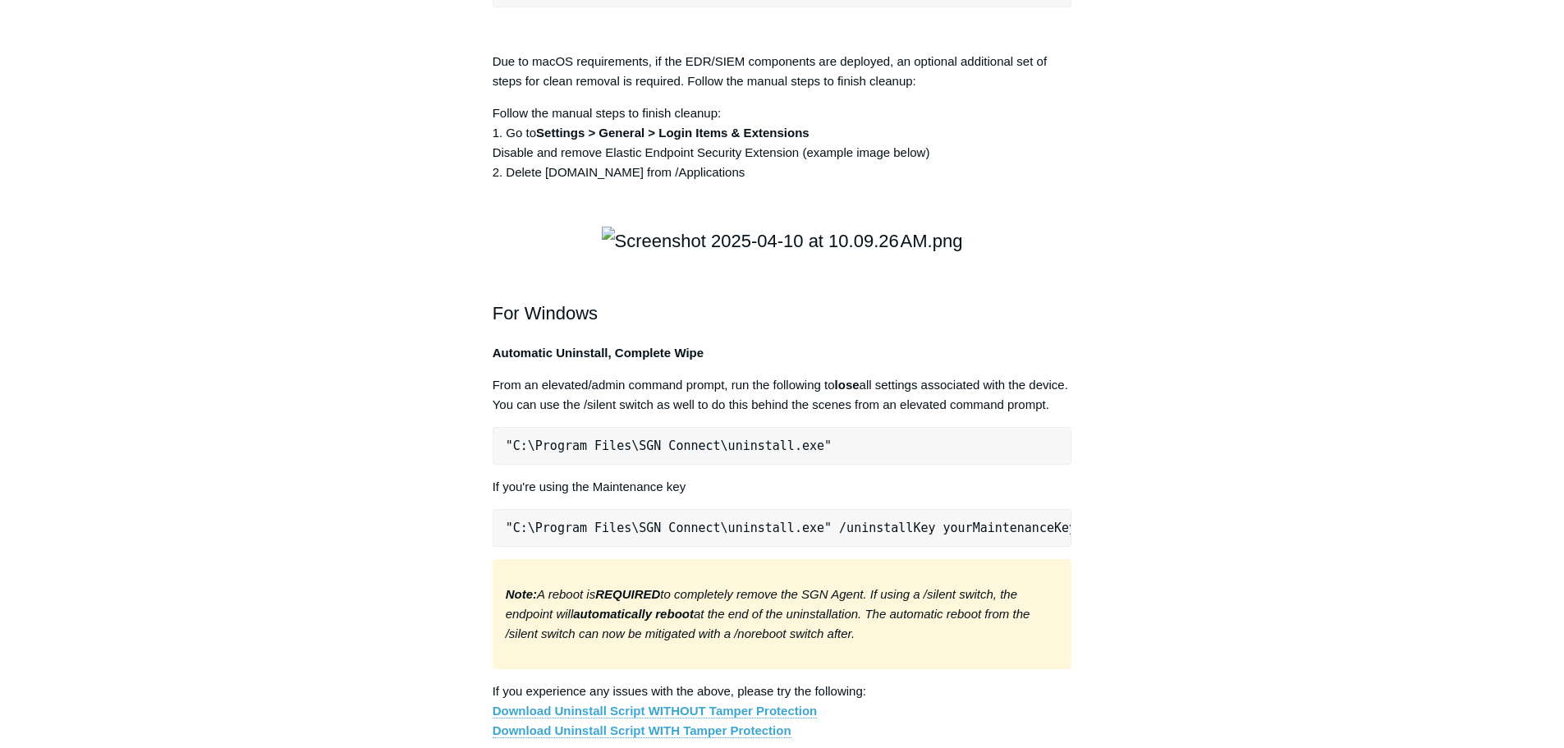
drag, startPoint x: 1067, startPoint y: 149, endPoint x: 489, endPoint y: 126, distance: 578.6
copy pre "sudo curl -s [URL][DOMAIN_NAME][DOMAIN_NAME] | sudo bash -s -- -f"
drag, startPoint x: 217, startPoint y: 126, endPoint x: 304, endPoint y: 125, distance: 87.1
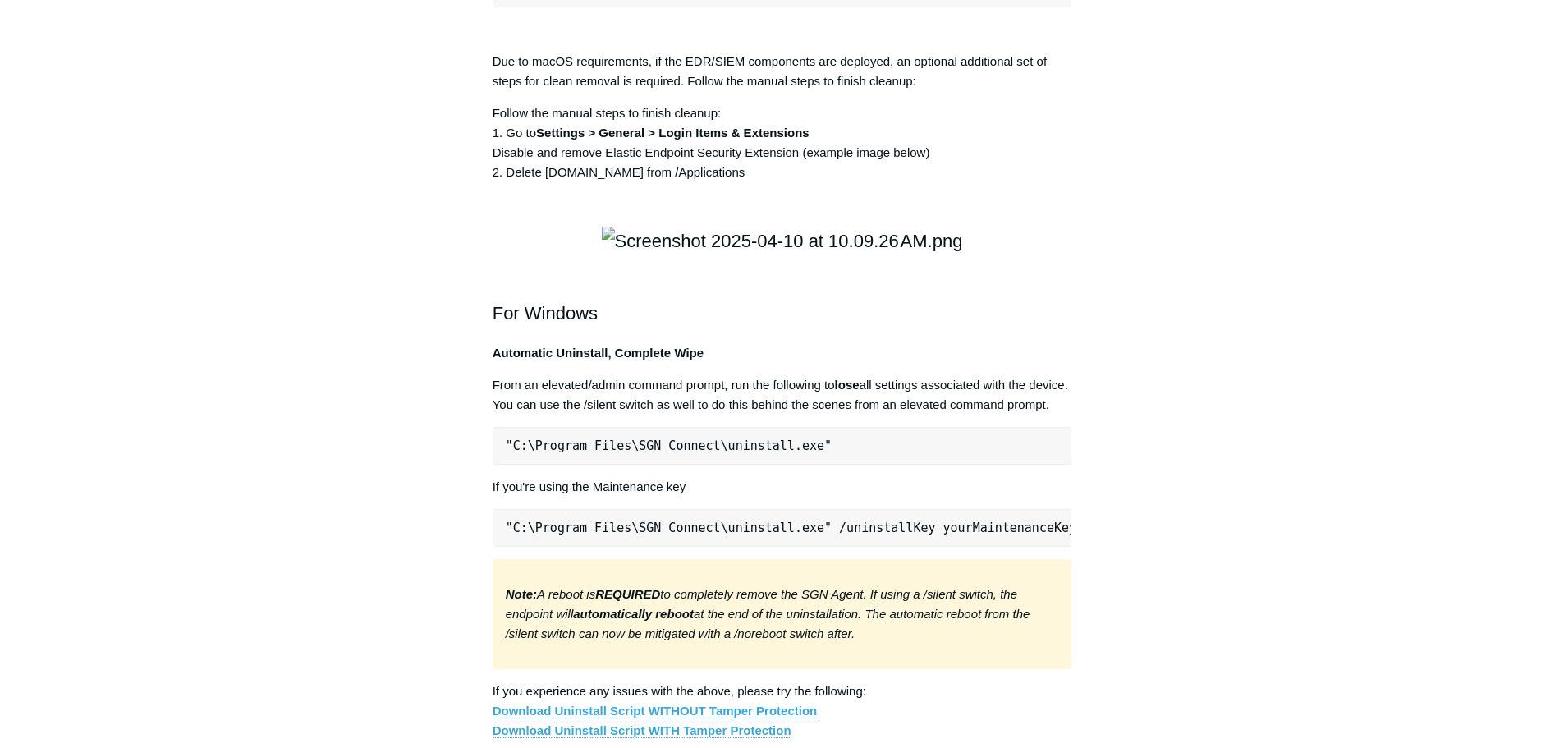
copy div "sudo curl -s https://portal.todyl.com/tools/MacUninstall.sh | sudo bash -s -- -f"
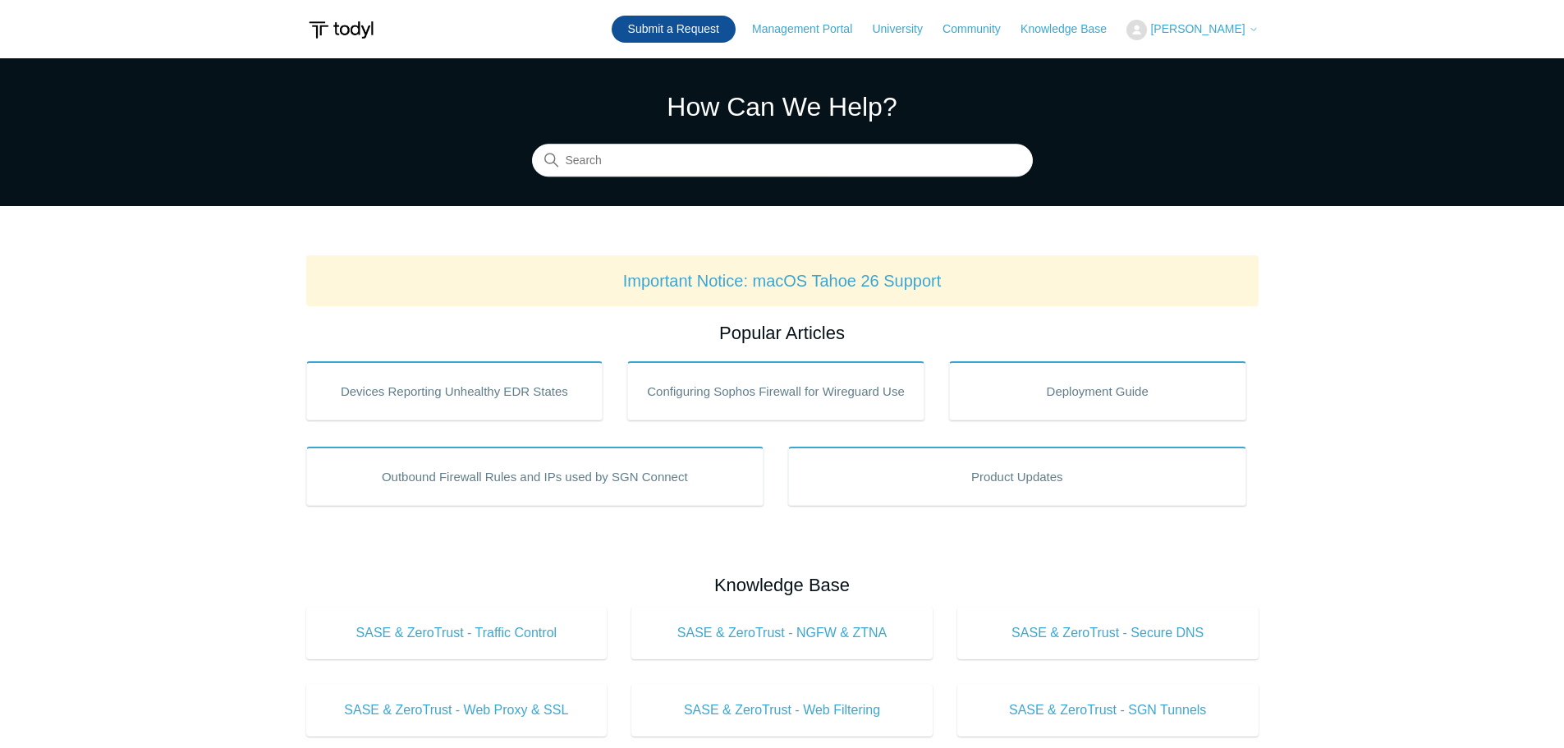
click at [710, 36] on link "Submit a Request" at bounding box center [674, 29] width 124 height 27
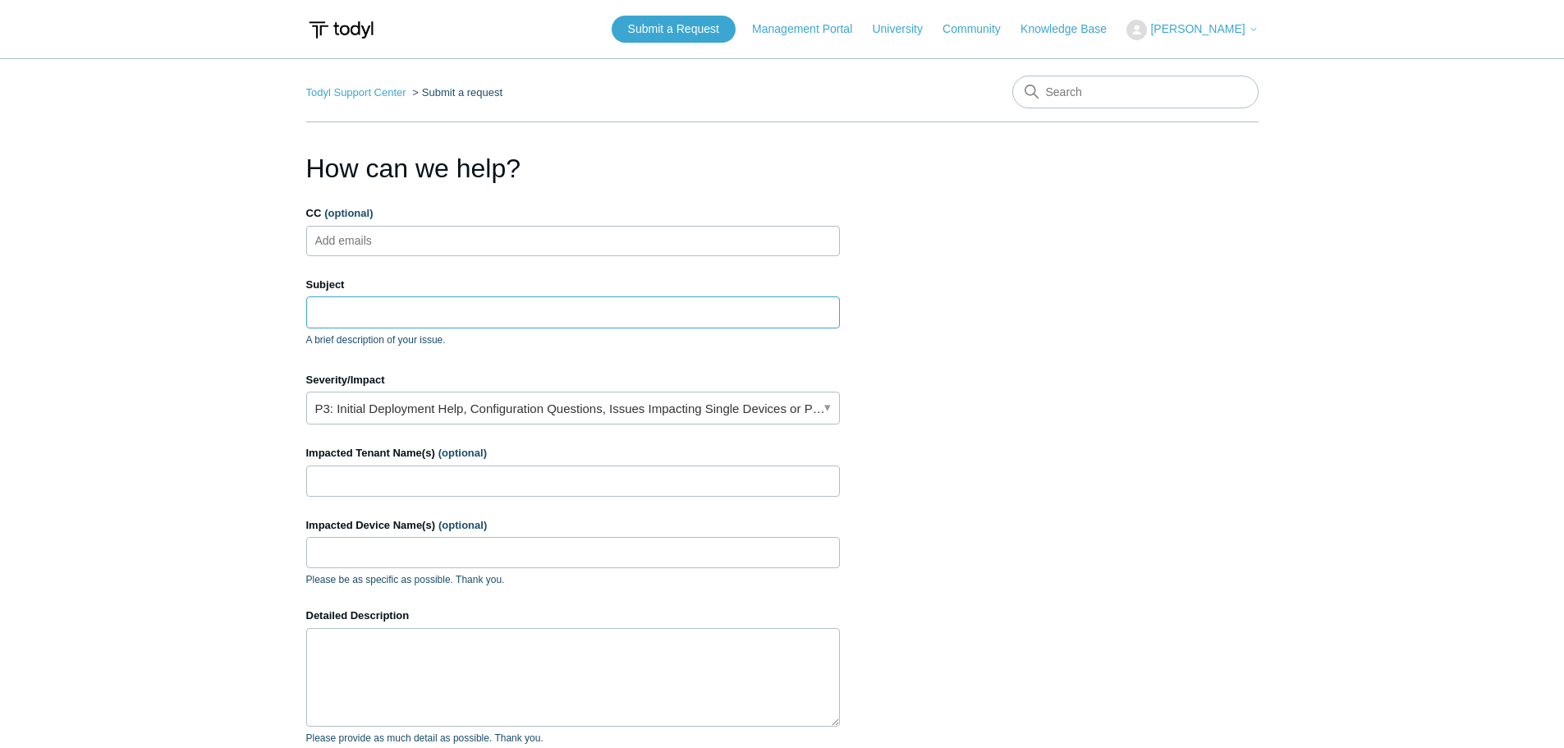
click at [425, 315] on input "Subject" at bounding box center [573, 311] width 534 height 31
click at [916, 674] on section "How can we help? CC (optional) Add emails Subject A brief description of your i…" at bounding box center [782, 527] width 953 height 756
click at [519, 295] on div "Subject A brief description of your issue." at bounding box center [573, 312] width 534 height 71
click at [508, 304] on input "Subject" at bounding box center [573, 311] width 534 height 31
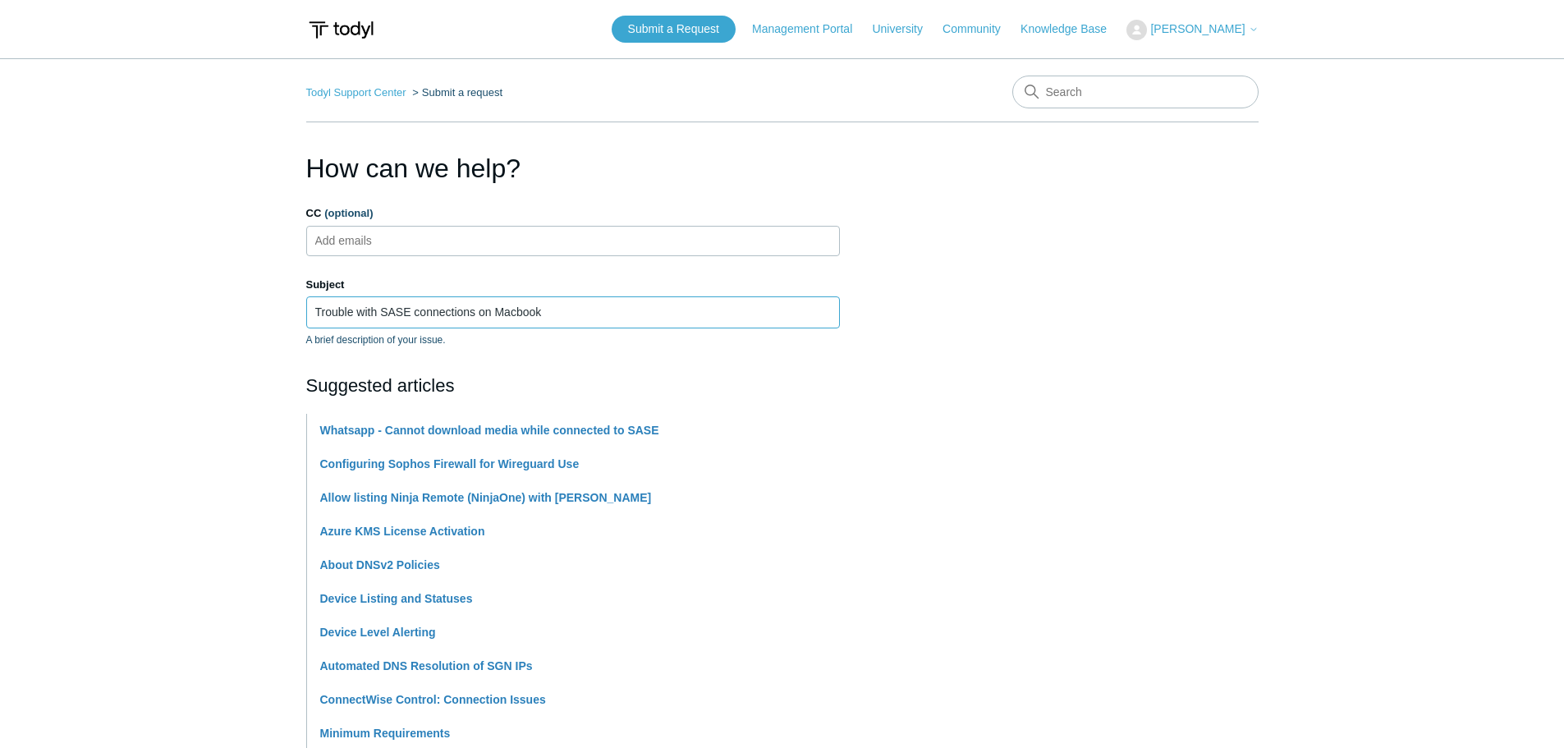
click at [471, 313] on input "Trouble with SASE connections on Macbook" at bounding box center [573, 311] width 534 height 31
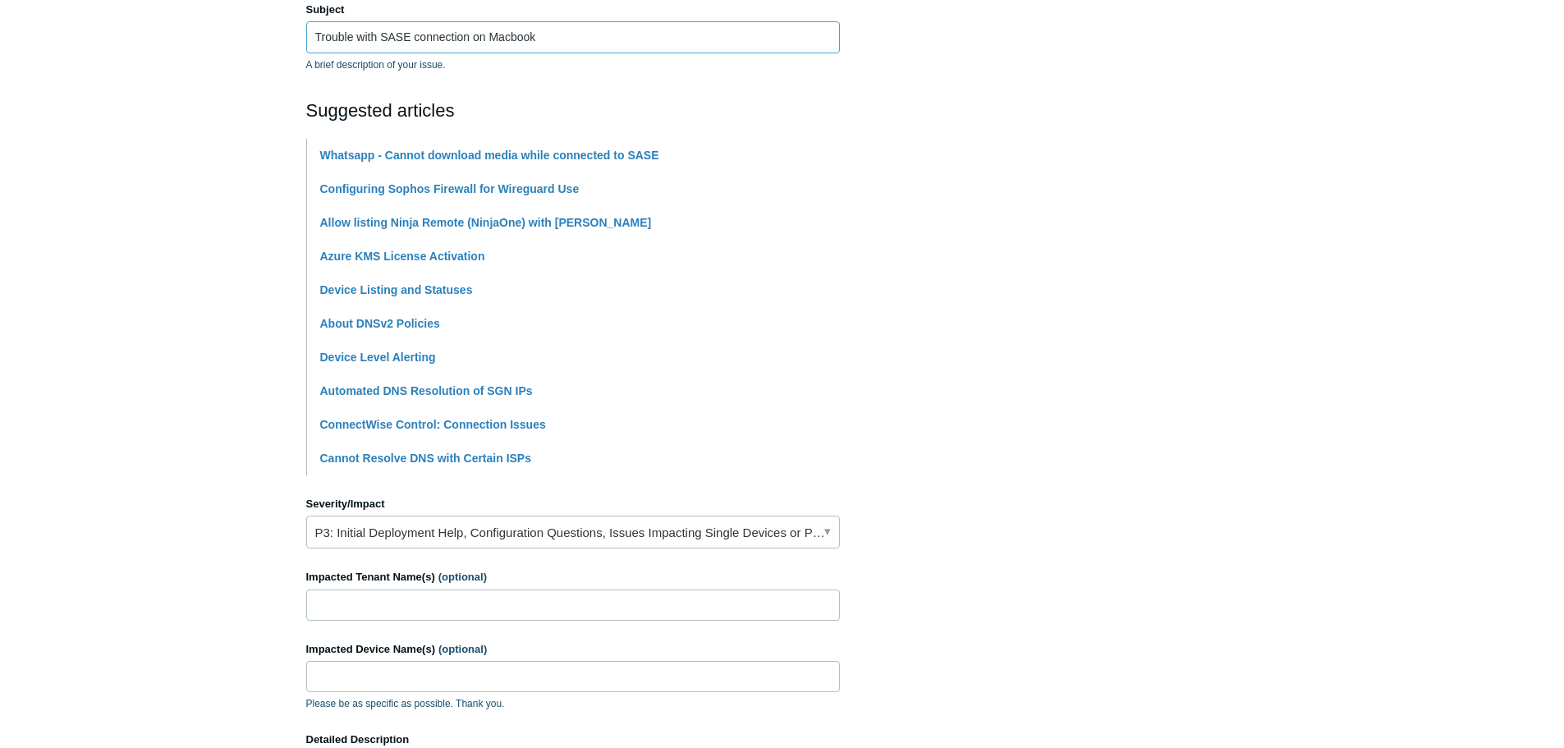
scroll to position [493, 0]
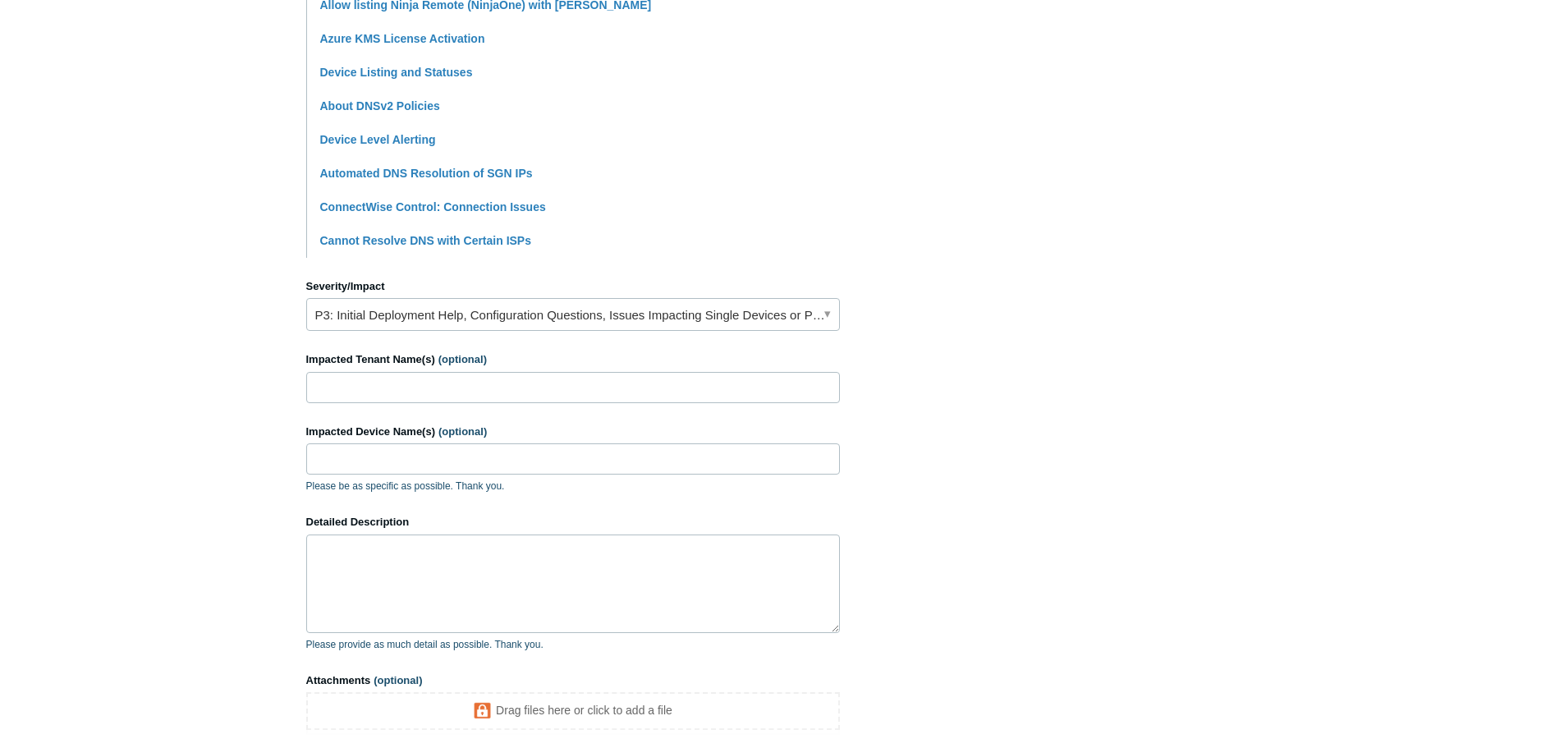
type input "Trouble with SASE connection on Macbook"
click at [556, 319] on link "P3: Initial Deployment Help, Configuration Questions, Issues Impacting Single D…" at bounding box center [573, 314] width 534 height 33
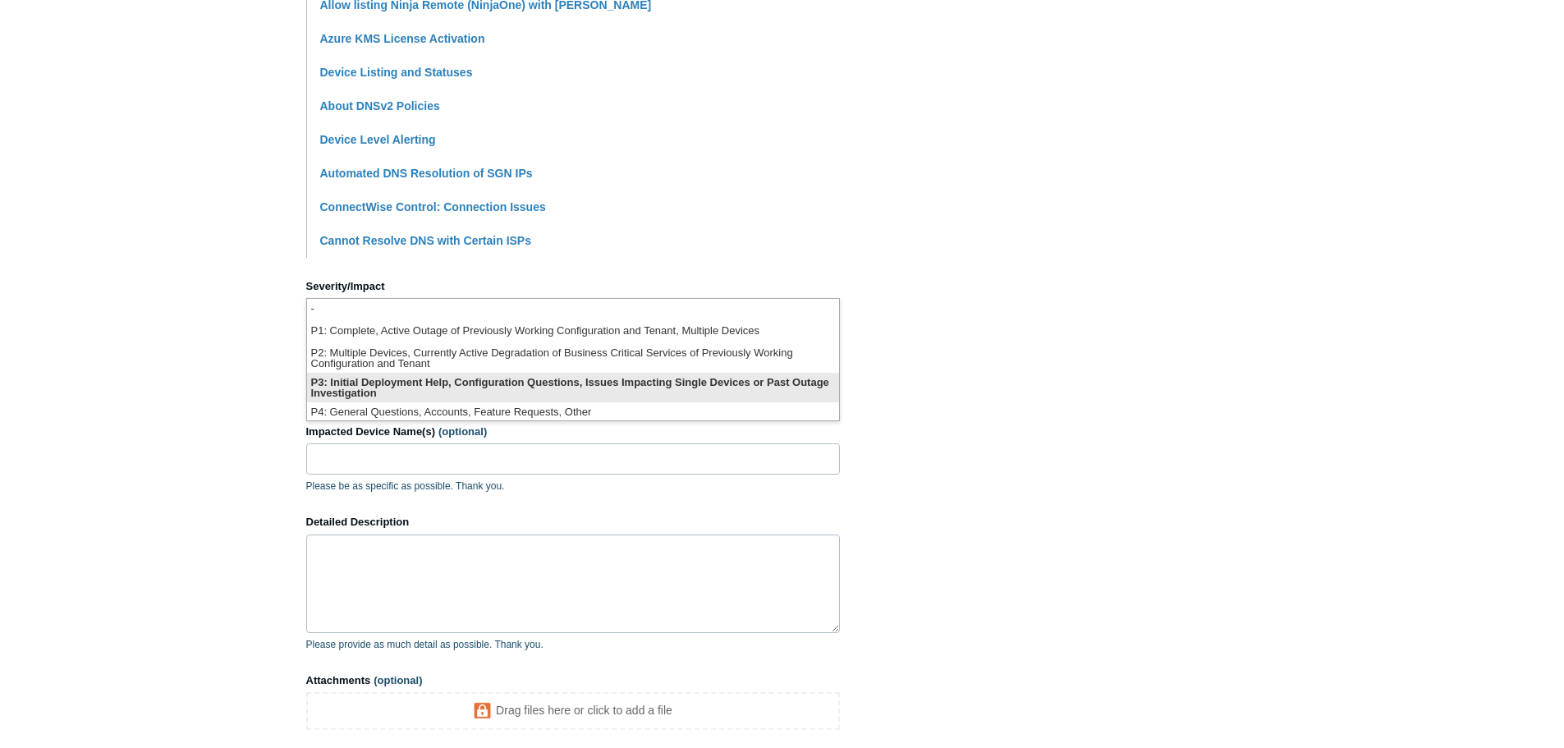
click at [522, 387] on li "P3: Initial Deployment Help, Configuration Questions, Issues Impacting Single D…" at bounding box center [573, 388] width 532 height 30
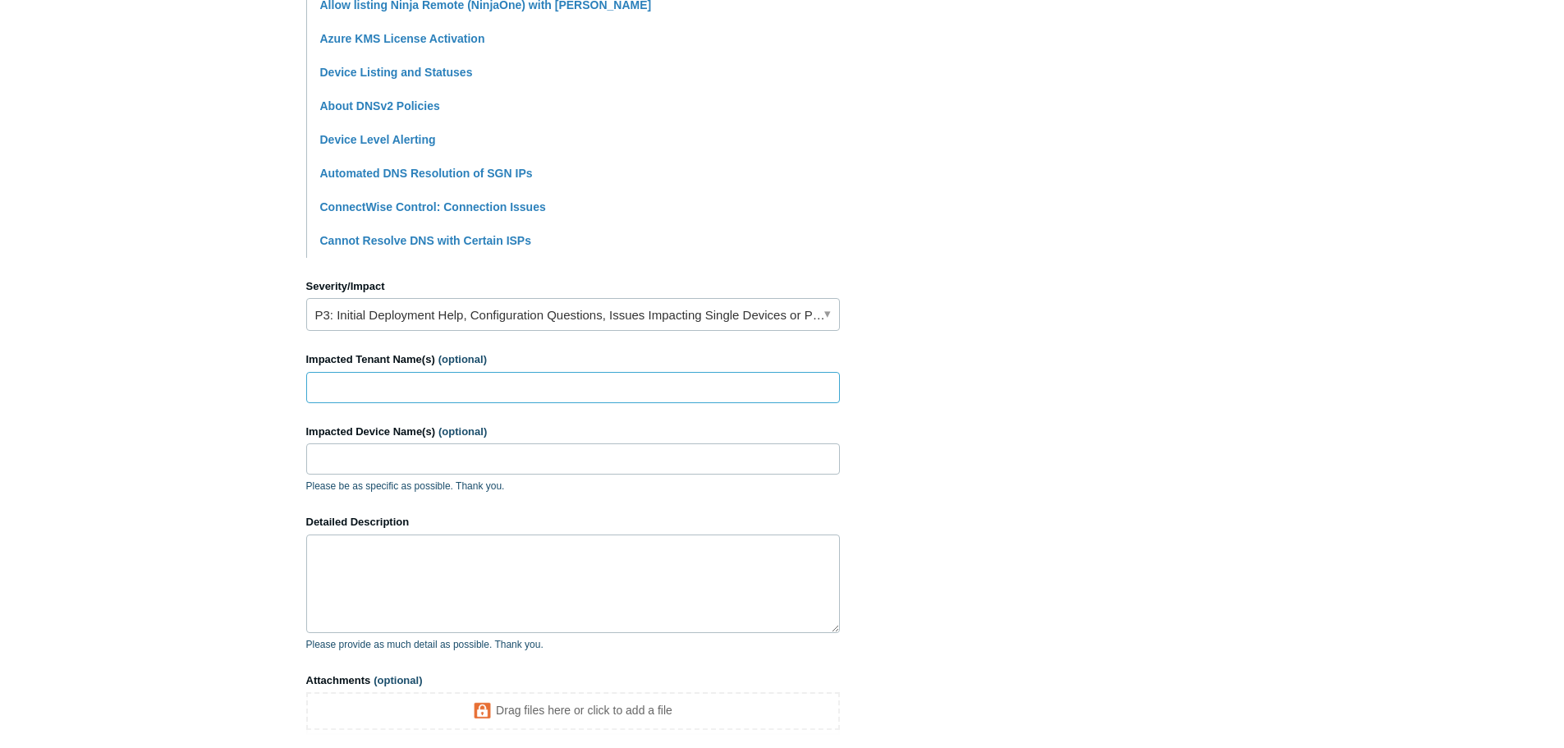
click at [528, 393] on input "Impacted Tenant Name(s) (optional)" at bounding box center [573, 387] width 534 height 31
drag, startPoint x: 1014, startPoint y: 356, endPoint x: 977, endPoint y: 365, distance: 38.0
click at [1014, 356] on section "How can we help? CC (optional) Add emails Subject Trouble with SASE connection …" at bounding box center [782, 233] width 953 height 1155
click at [654, 380] on input "Impacted Tenant Name(s) (optional)" at bounding box center [573, 387] width 534 height 31
type input "Omaha Productions"
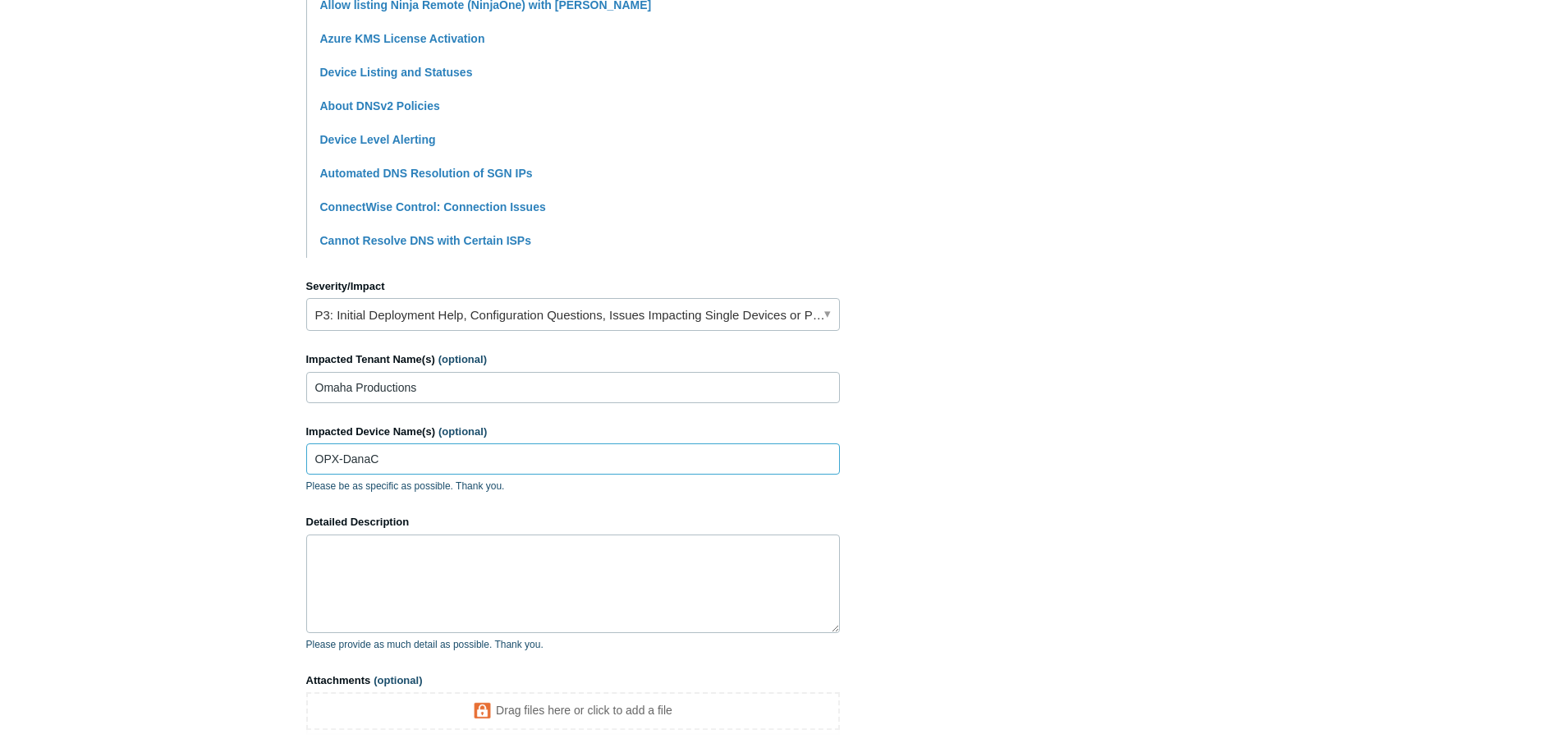
type input "OPX-DanaC"
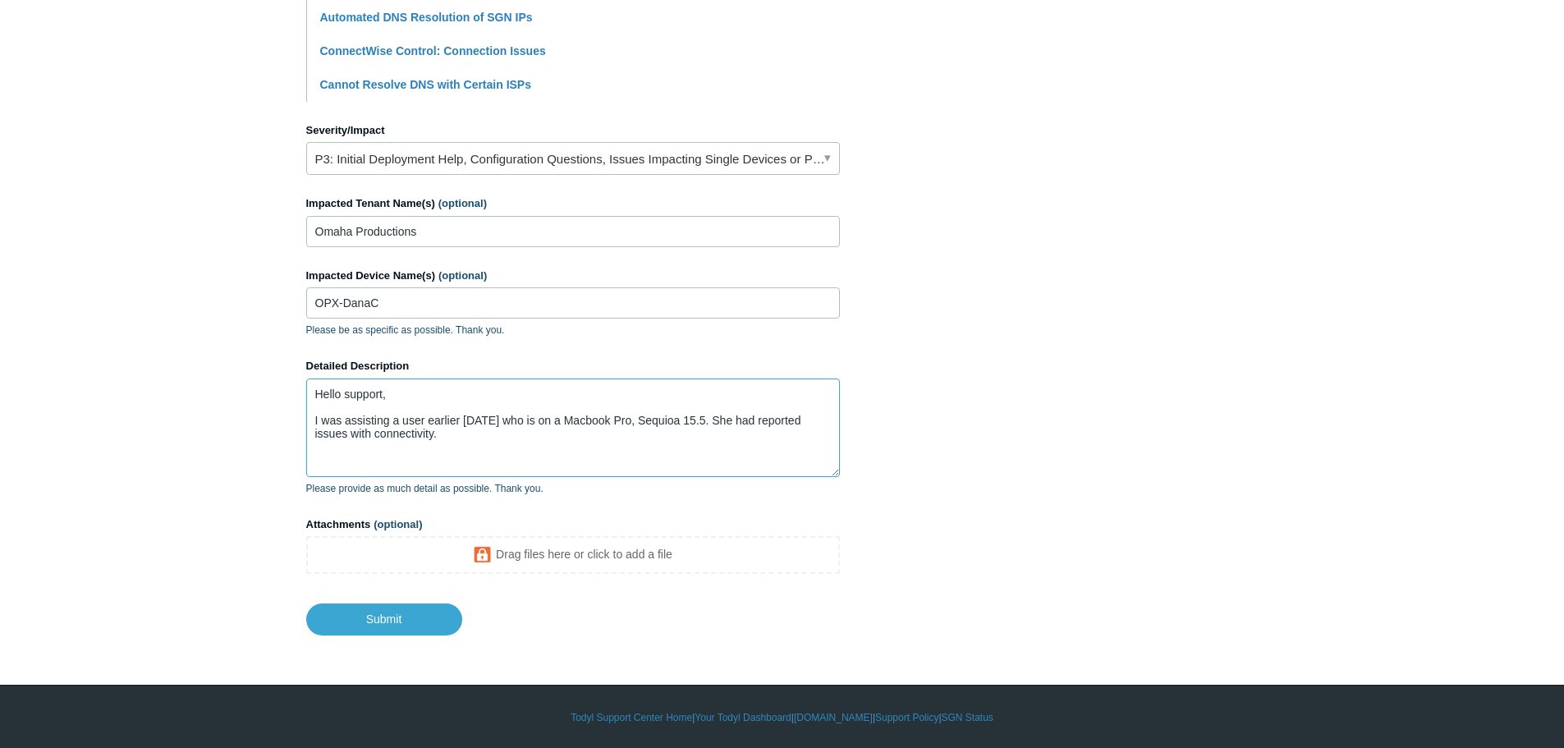
scroll to position [650, 0]
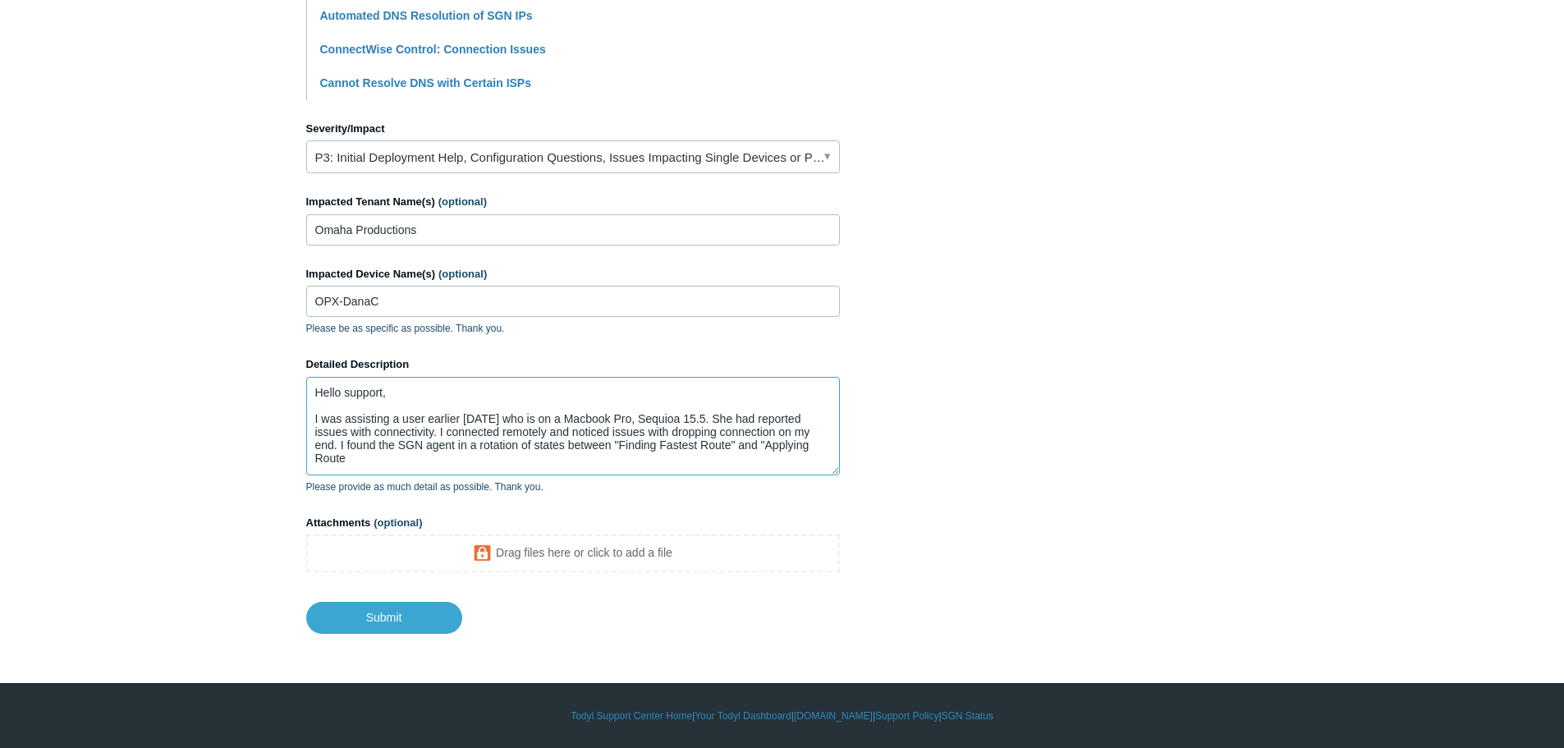
click at [682, 452] on textarea "Hello support, I was assisting a user earlier today who is on a Macbook Pro, Se…" at bounding box center [573, 426] width 534 height 99
drag, startPoint x: 698, startPoint y: 444, endPoint x: 669, endPoint y: 448, distance: 29.0
click at [669, 448] on textarea "Hello support, I was assisting a user earlier today who is on a Macbook Pro, Se…" at bounding box center [573, 426] width 534 height 99
click at [823, 445] on textarea "Hello support, I was assisting a user earlier today who is on a Macbook Pro, Se…" at bounding box center [573, 426] width 534 height 99
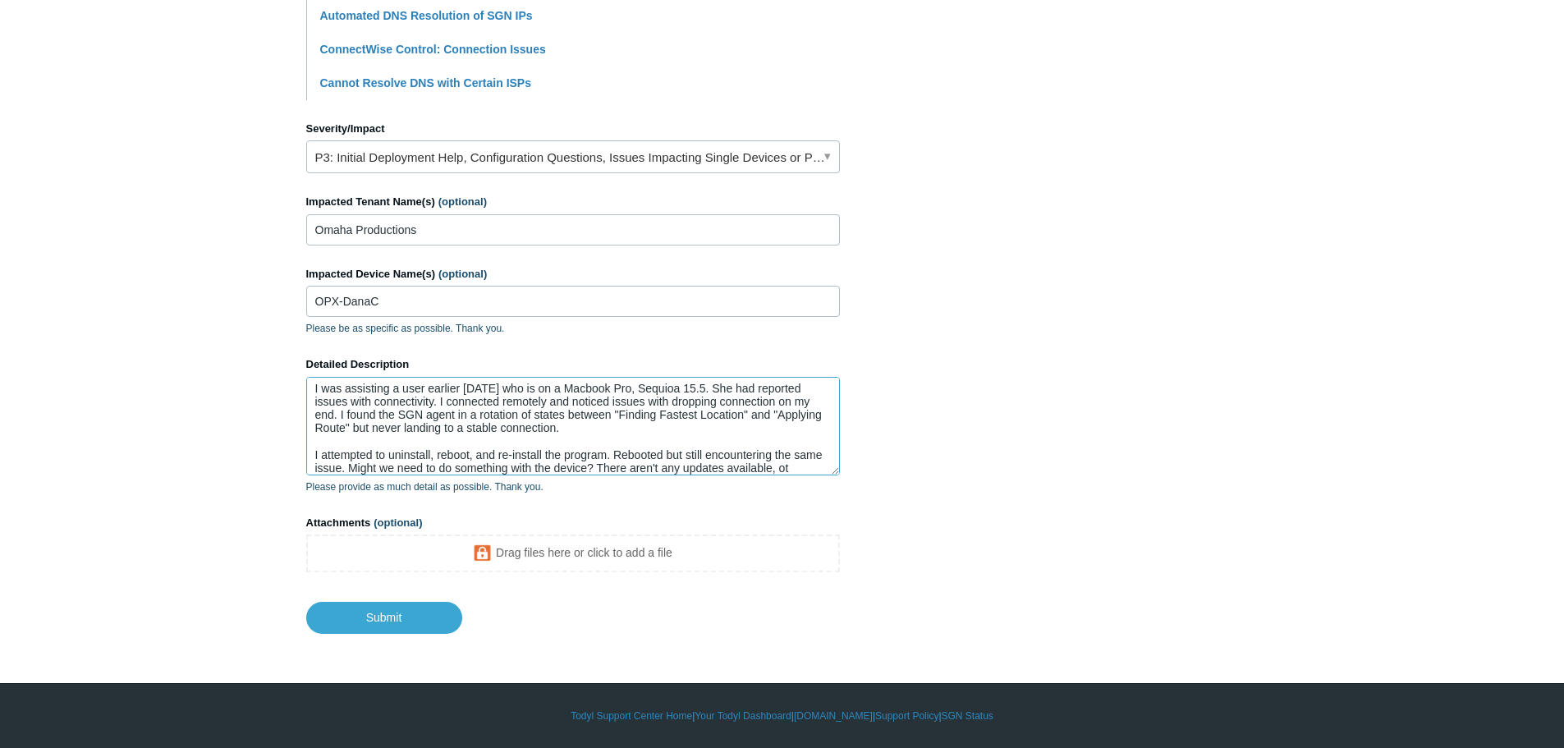
scroll to position [44, 0]
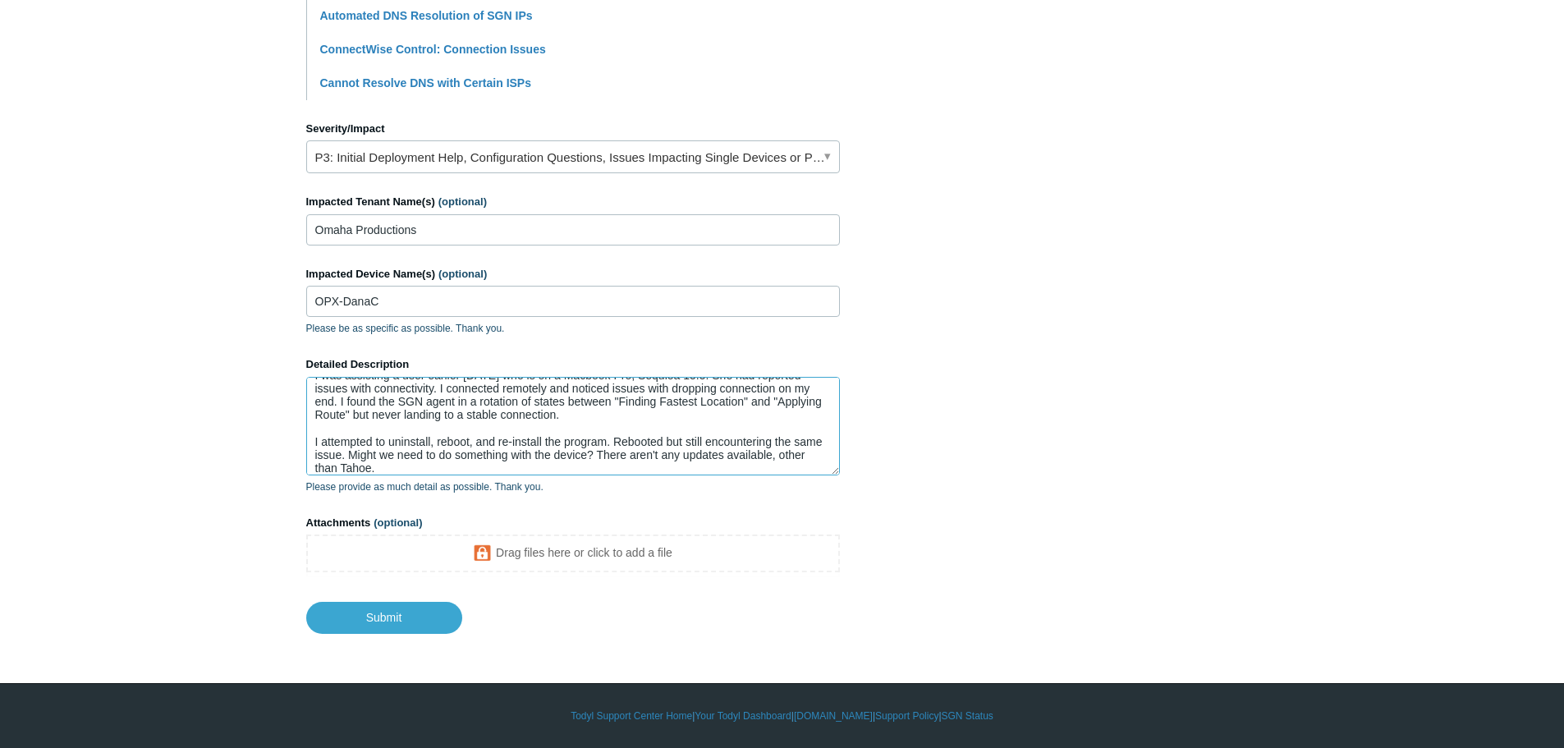
click at [380, 453] on textarea "Hello support, I was assisting a user earlier today who is on a Macbook Pro, Se…" at bounding box center [573, 426] width 534 height 99
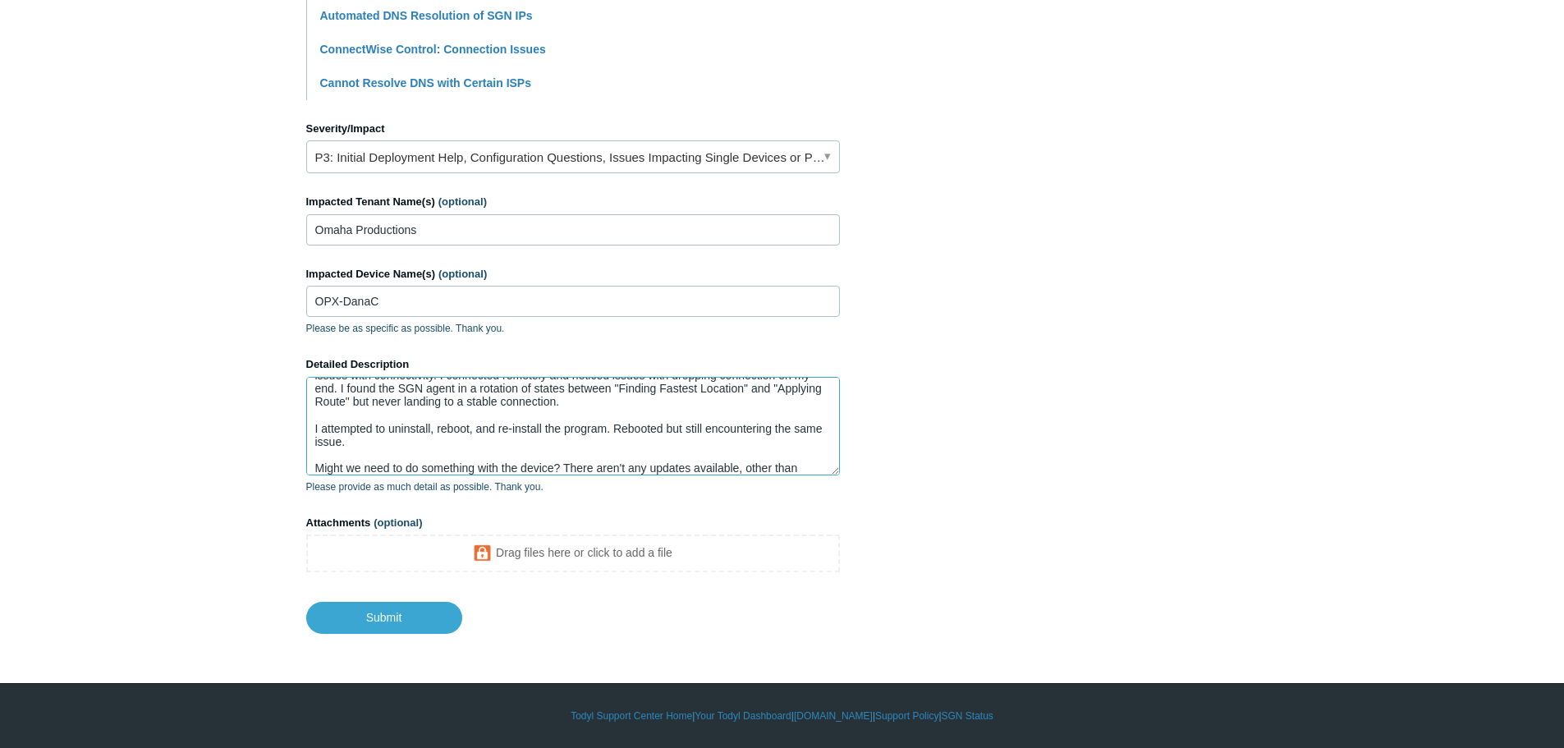
click at [414, 445] on textarea "Hello support, I was assisting a user earlier today who is on a Macbook Pro, Se…" at bounding box center [573, 426] width 534 height 99
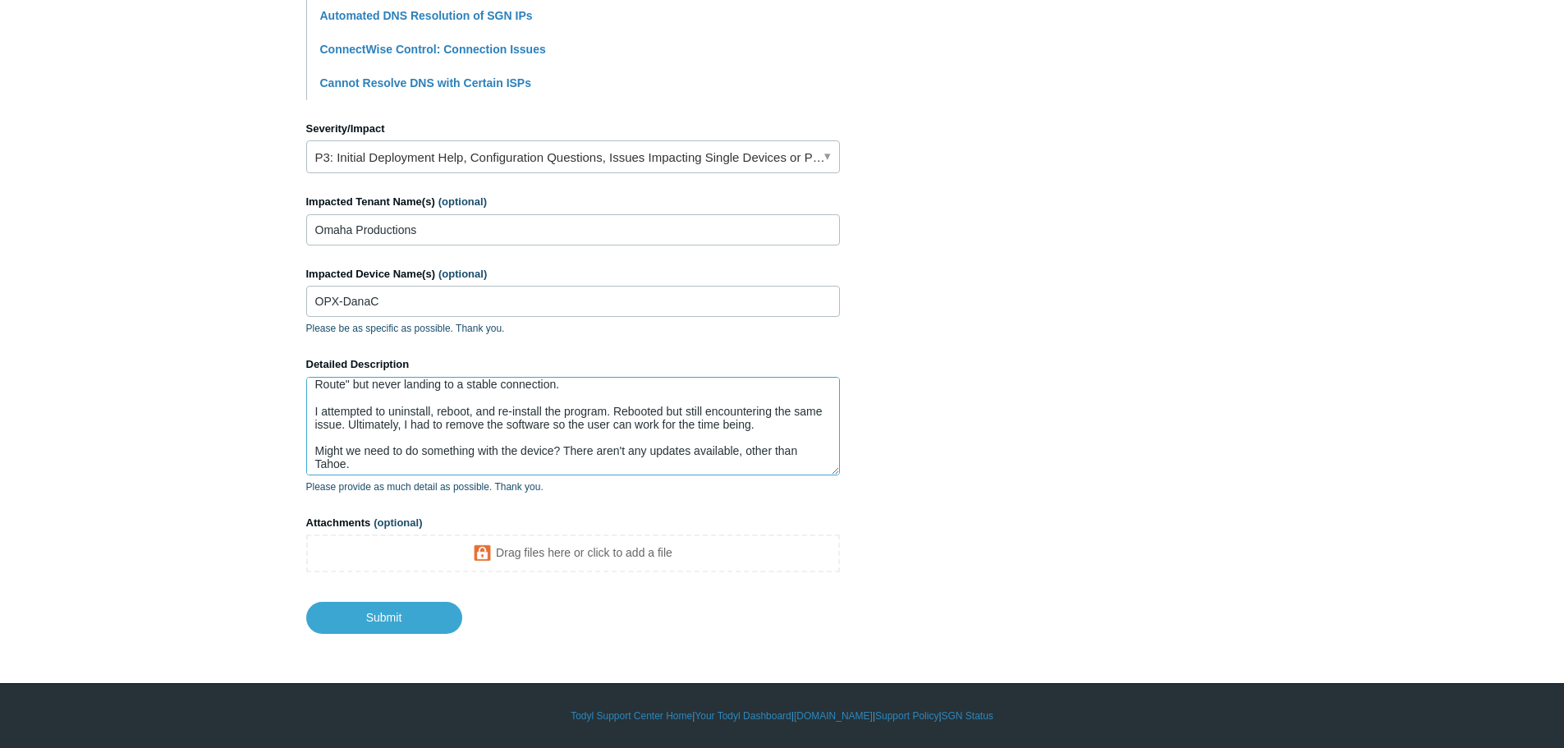
scroll to position [78, 0]
click at [476, 447] on textarea "Hello support, I was assisting a user earlier today who is on a Macbook Pro, Se…" at bounding box center [573, 426] width 534 height 99
click at [585, 445] on textarea "Hello support, I was assisting a user earlier today who is on a Macbook Pro, Se…" at bounding box center [573, 426] width 534 height 99
click at [627, 464] on textarea "Hello support, I was assisting a user earlier today who is on a Macbook Pro, Se…" at bounding box center [573, 426] width 534 height 99
drag, startPoint x: 363, startPoint y: 445, endPoint x: 348, endPoint y: 446, distance: 14.8
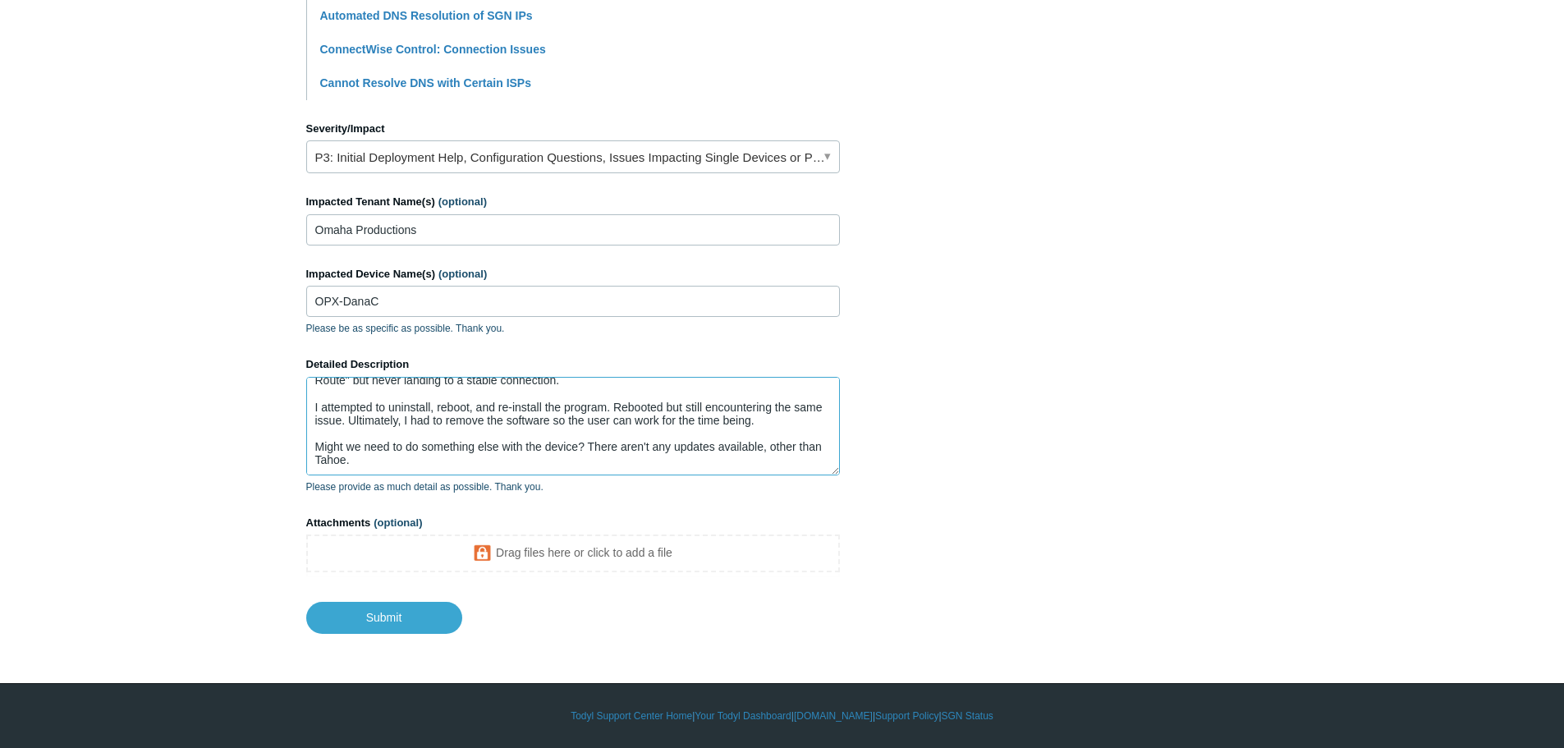
click at [348, 446] on textarea "Hello support, I was assisting a user earlier today who is on a Macbook Pro, Se…" at bounding box center [573, 426] width 534 height 99
drag, startPoint x: 348, startPoint y: 443, endPoint x: 317, endPoint y: 446, distance: 31.3
click at [317, 446] on textarea "Hello support, I was assisting a user earlier today who is on a Macbook Pro, Se…" at bounding box center [573, 426] width 534 height 99
click at [591, 457] on textarea "Hello support, I was assisting a user earlier today who is on a Macbook Pro, Se…" at bounding box center [573, 426] width 534 height 99
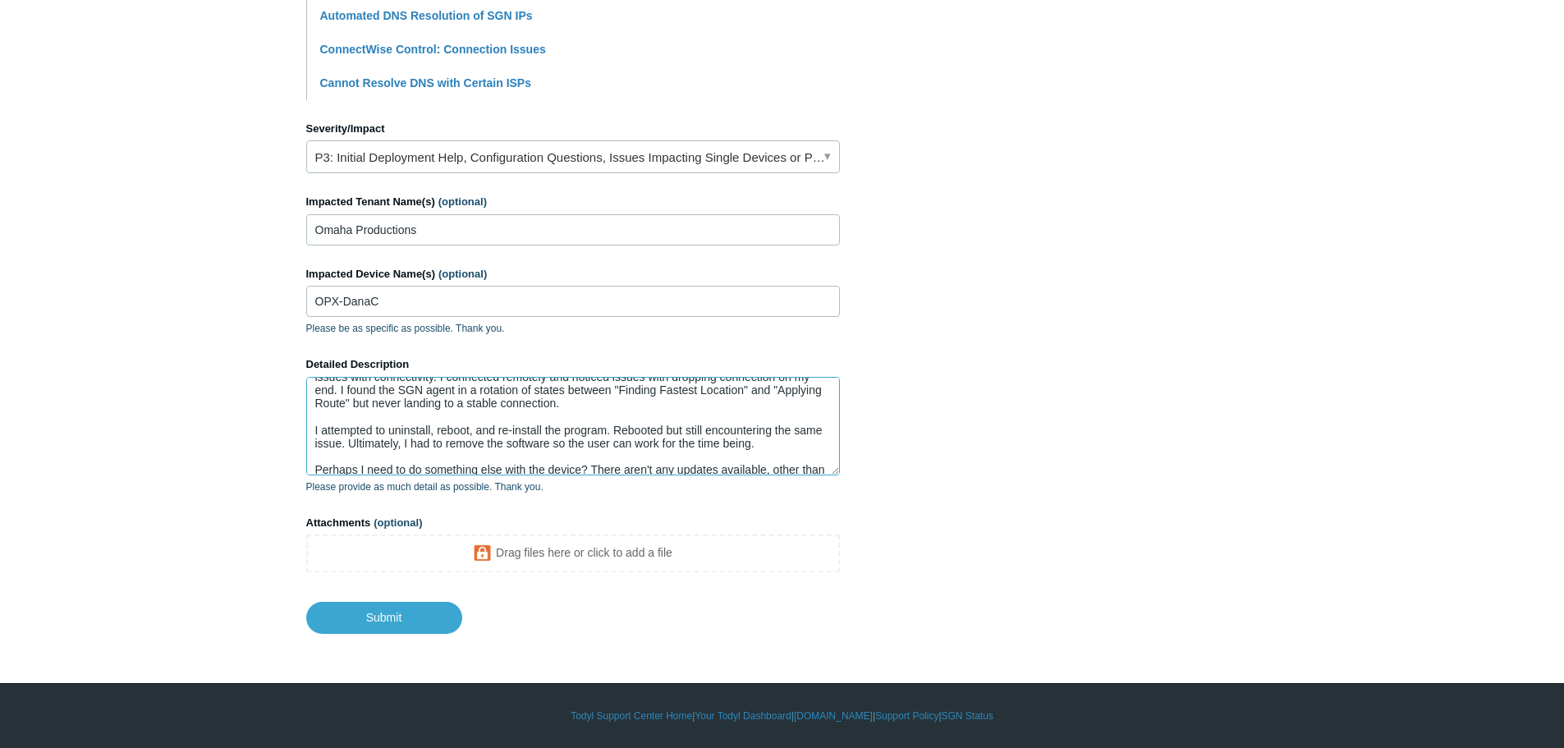
scroll to position [28, 0]
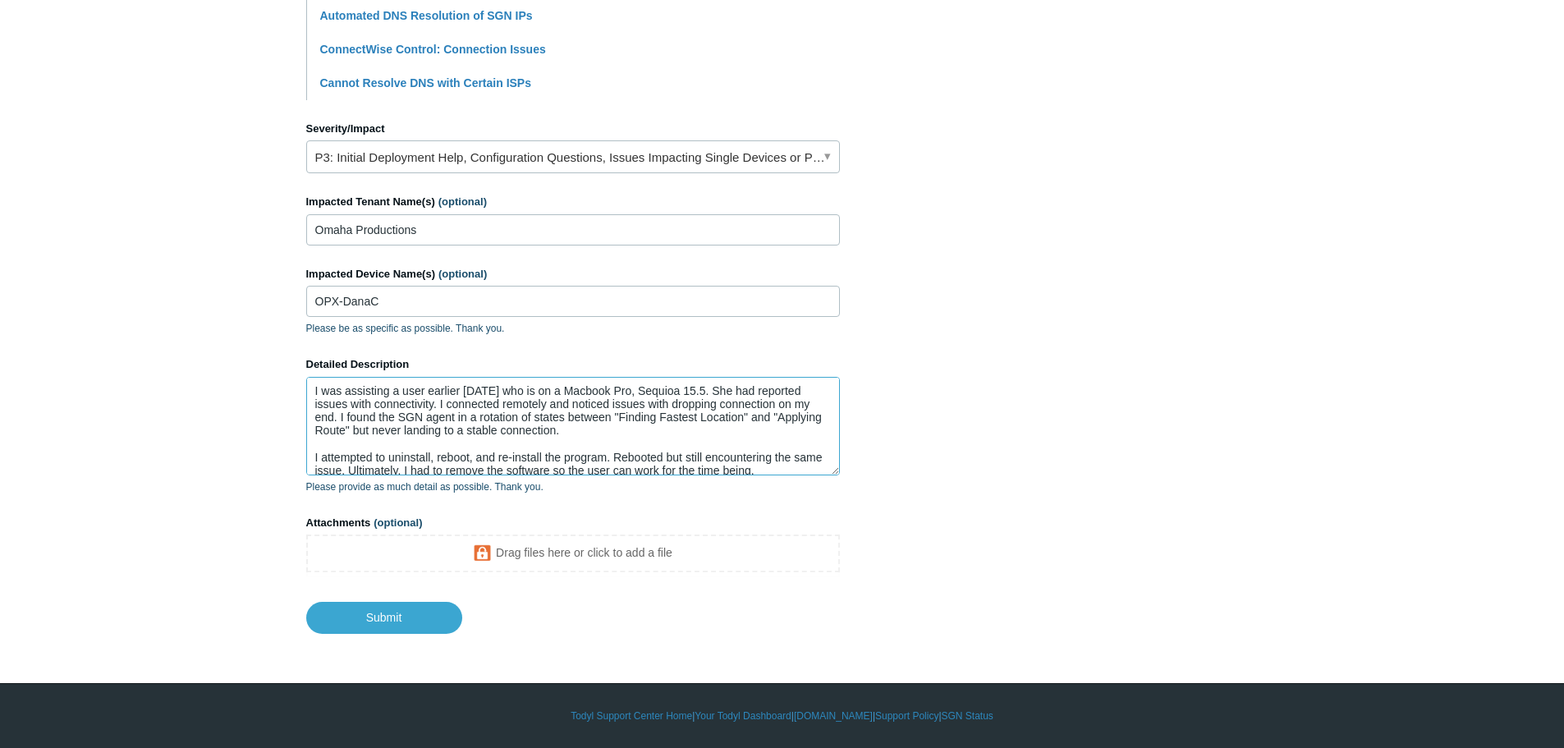
click at [661, 393] on textarea "Hello support, I was assisting a user earlier today who is on a Macbook Pro, Se…" at bounding box center [573, 426] width 534 height 99
click at [664, 393] on textarea "Hello support, I was assisting a user earlier today who is on a Macbook Pro, Se…" at bounding box center [573, 426] width 534 height 99
click at [673, 425] on textarea "Hello support, I was assisting a user earlier today who is on a Macbook Pro, Se…" at bounding box center [573, 426] width 534 height 99
click at [695, 439] on textarea "Hello support, I was assisting a user earlier today who is on a Macbook Pro, Se…" at bounding box center [573, 426] width 534 height 99
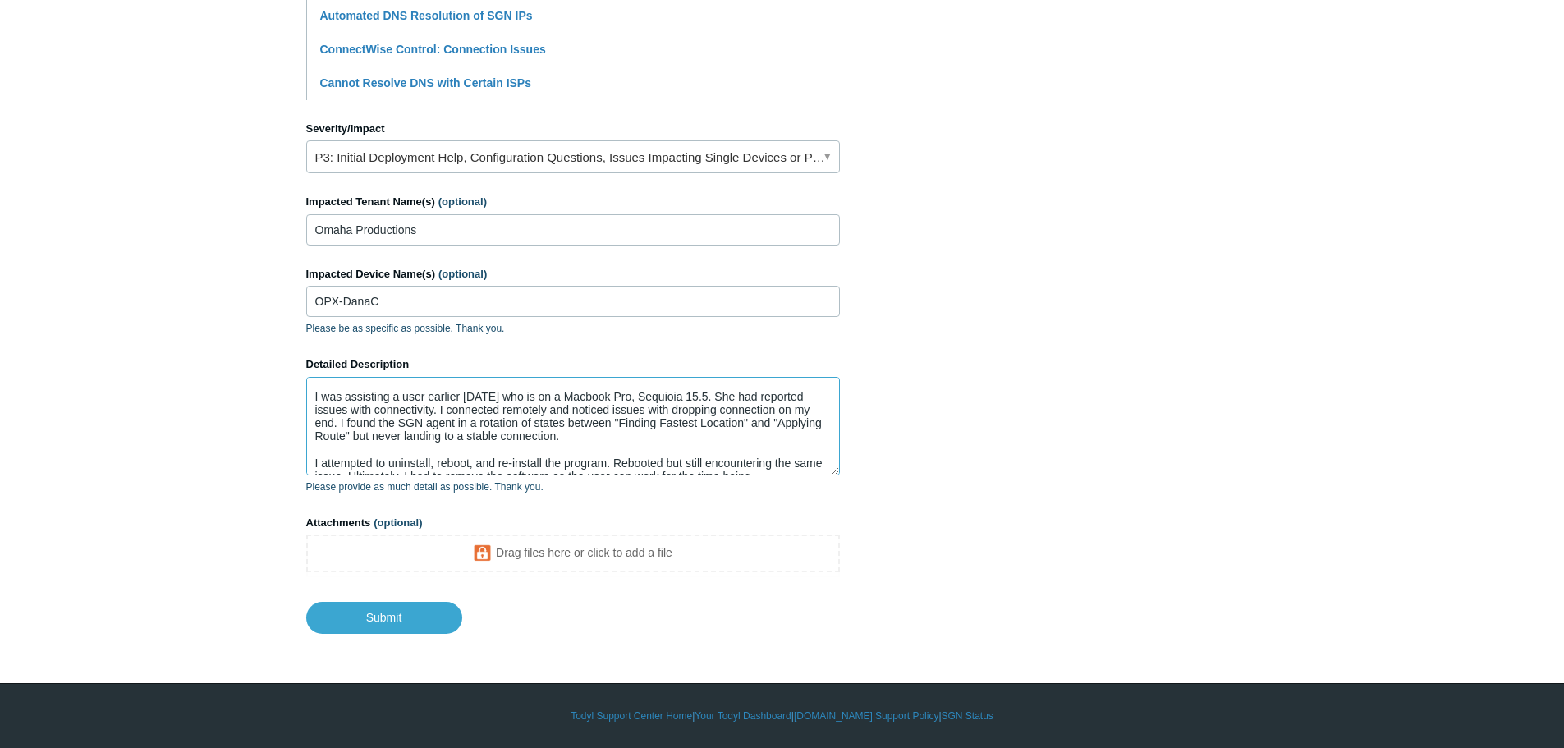
drag, startPoint x: 675, startPoint y: 390, endPoint x: 632, endPoint y: 393, distance: 42.8
click at [632, 393] on textarea "Hello support, I was assisting a user earlier today who is on a Macbook Pro, Se…" at bounding box center [573, 426] width 534 height 99
paste textarea "sequoia 15.5"
drag, startPoint x: 639, startPoint y: 399, endPoint x: 648, endPoint y: 402, distance: 9.4
click at [632, 400] on textarea "Hello support, I was assisting a user earlier today who is on a Macbook Pro, se…" at bounding box center [573, 426] width 534 height 99
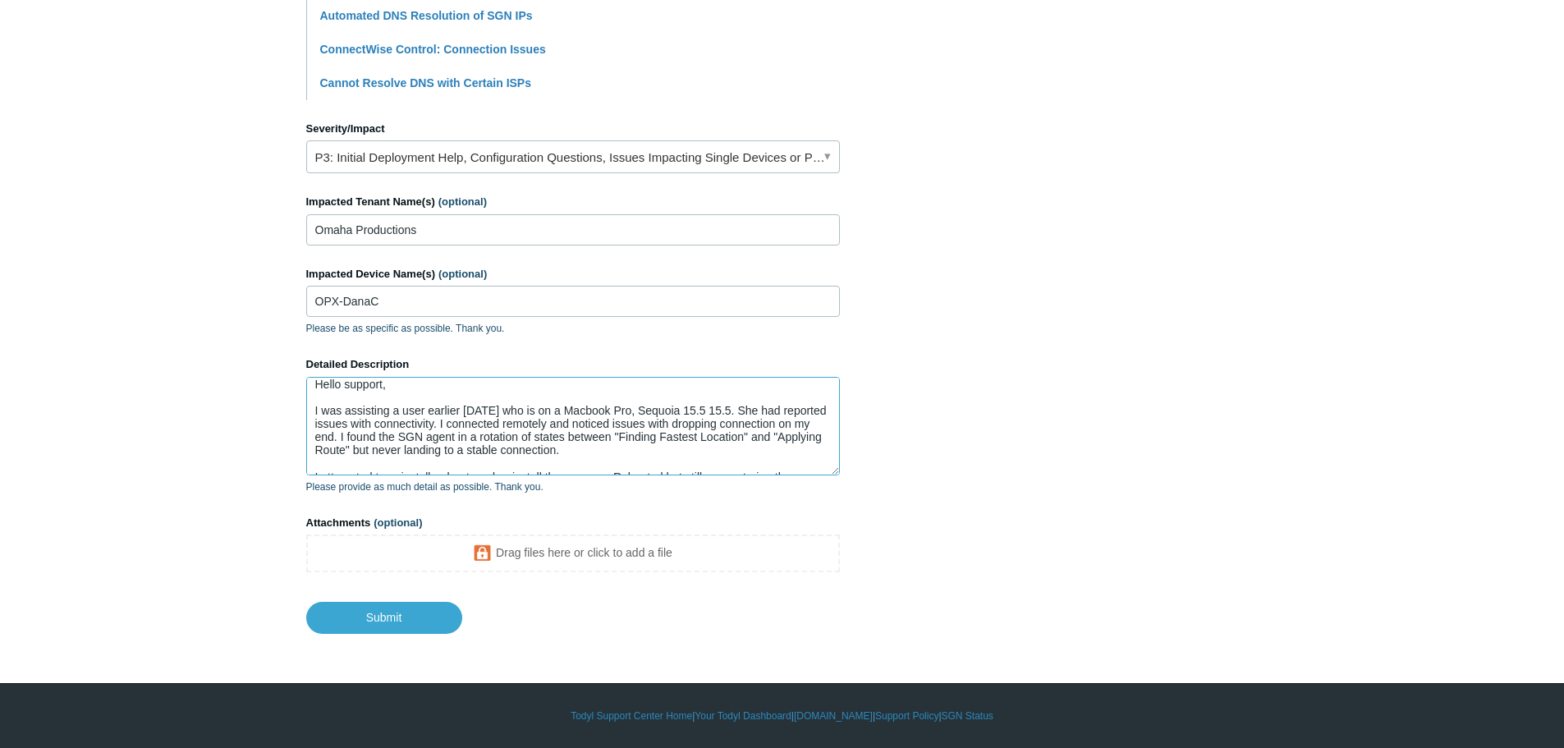
scroll to position [0, 0]
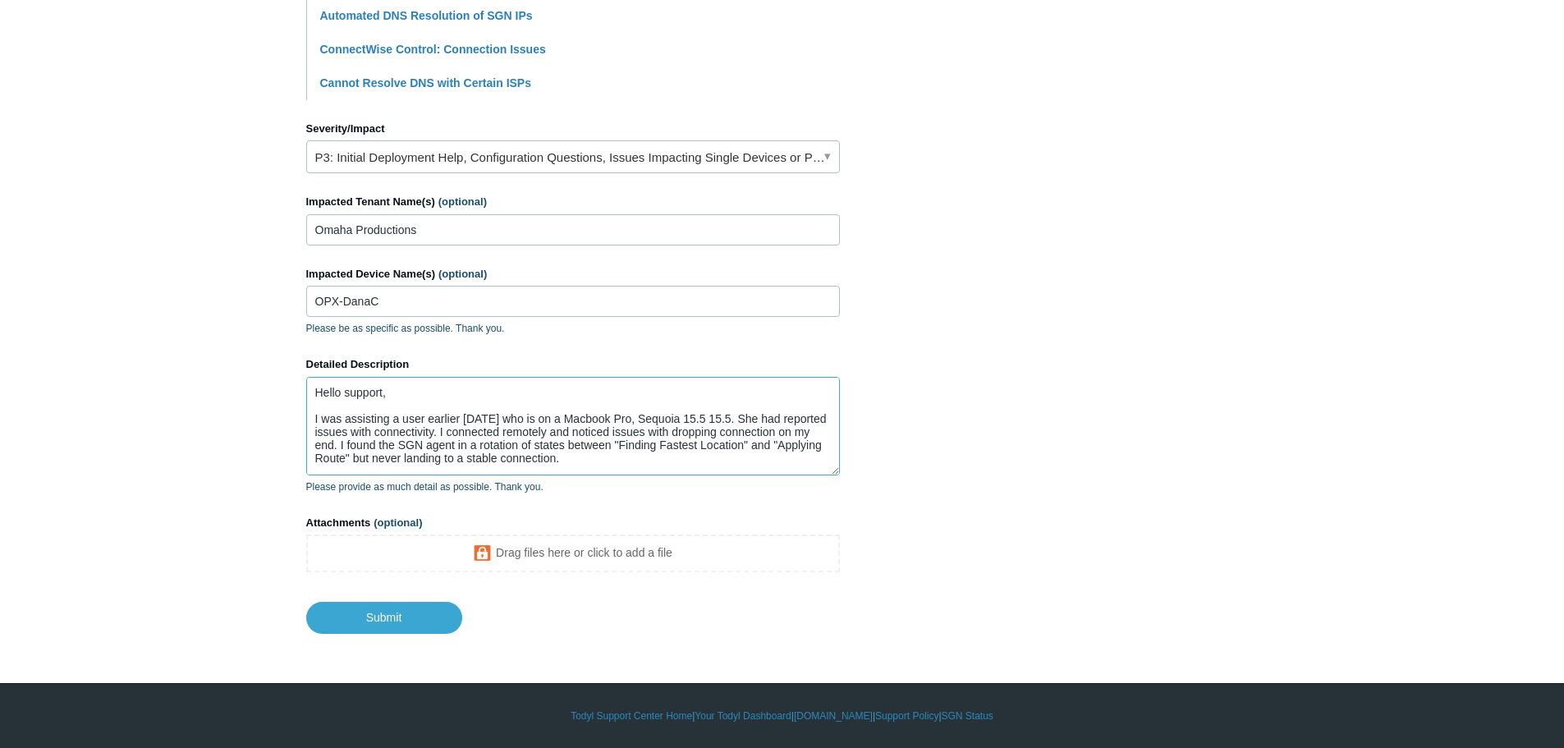
drag, startPoint x: 699, startPoint y: 395, endPoint x: 676, endPoint y: 399, distance: 23.4
click at [674, 392] on textarea "Hello support, I was assisting a user earlier today who is on a Macbook Pro, Se…" at bounding box center [573, 426] width 534 height 99
click at [677, 419] on textarea "Hello support, I was assisting a user earlier today who is on a Macbook Pro, Se…" at bounding box center [573, 426] width 534 height 99
click at [701, 417] on textarea "Hello support, I was assisting a user earlier today who is on a Macbook Pro, Se…" at bounding box center [573, 426] width 534 height 99
click at [696, 471] on textarea "Hello support, I was assisting a user earlier today who is on a Macbook Pro, Se…" at bounding box center [573, 426] width 534 height 99
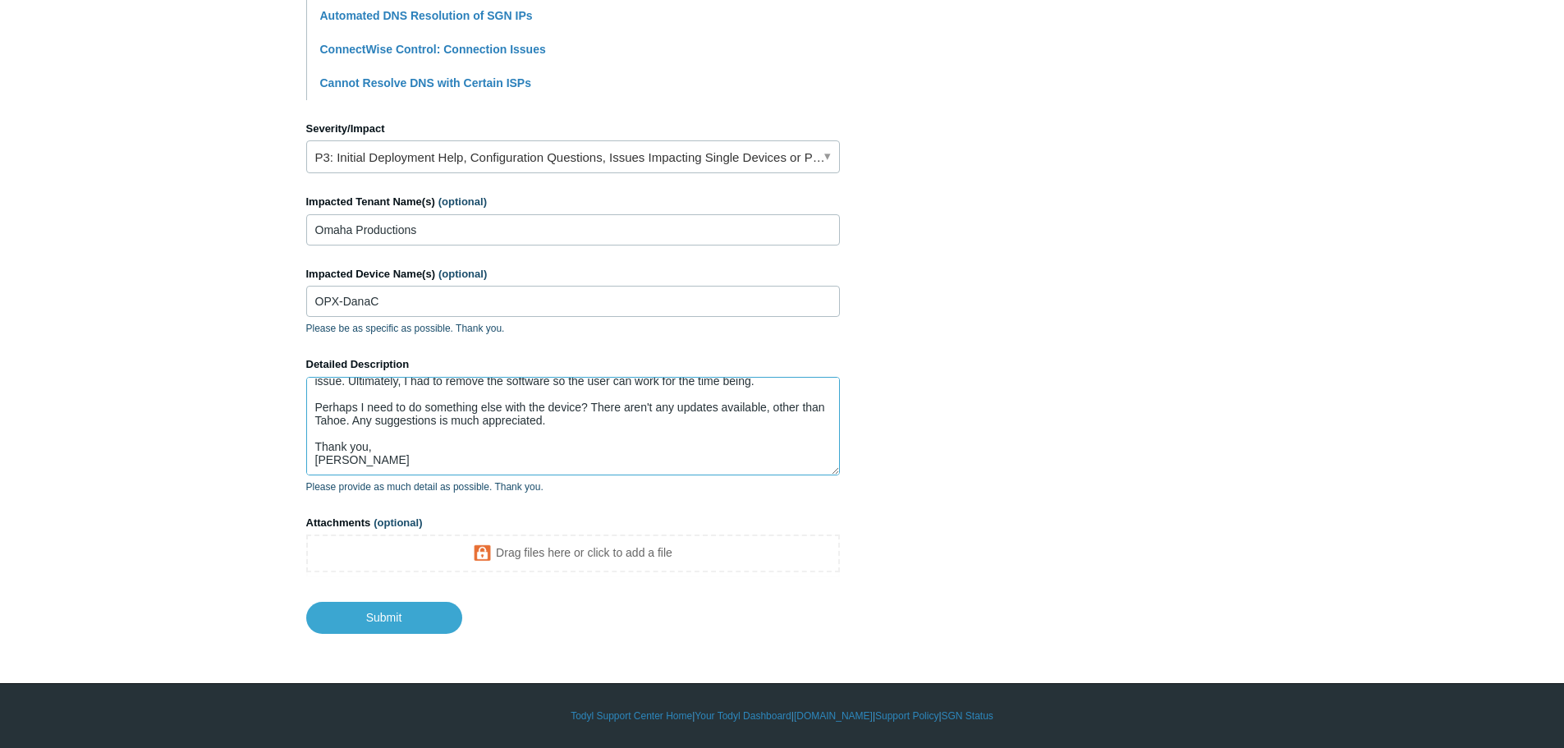
scroll to position [35, 0]
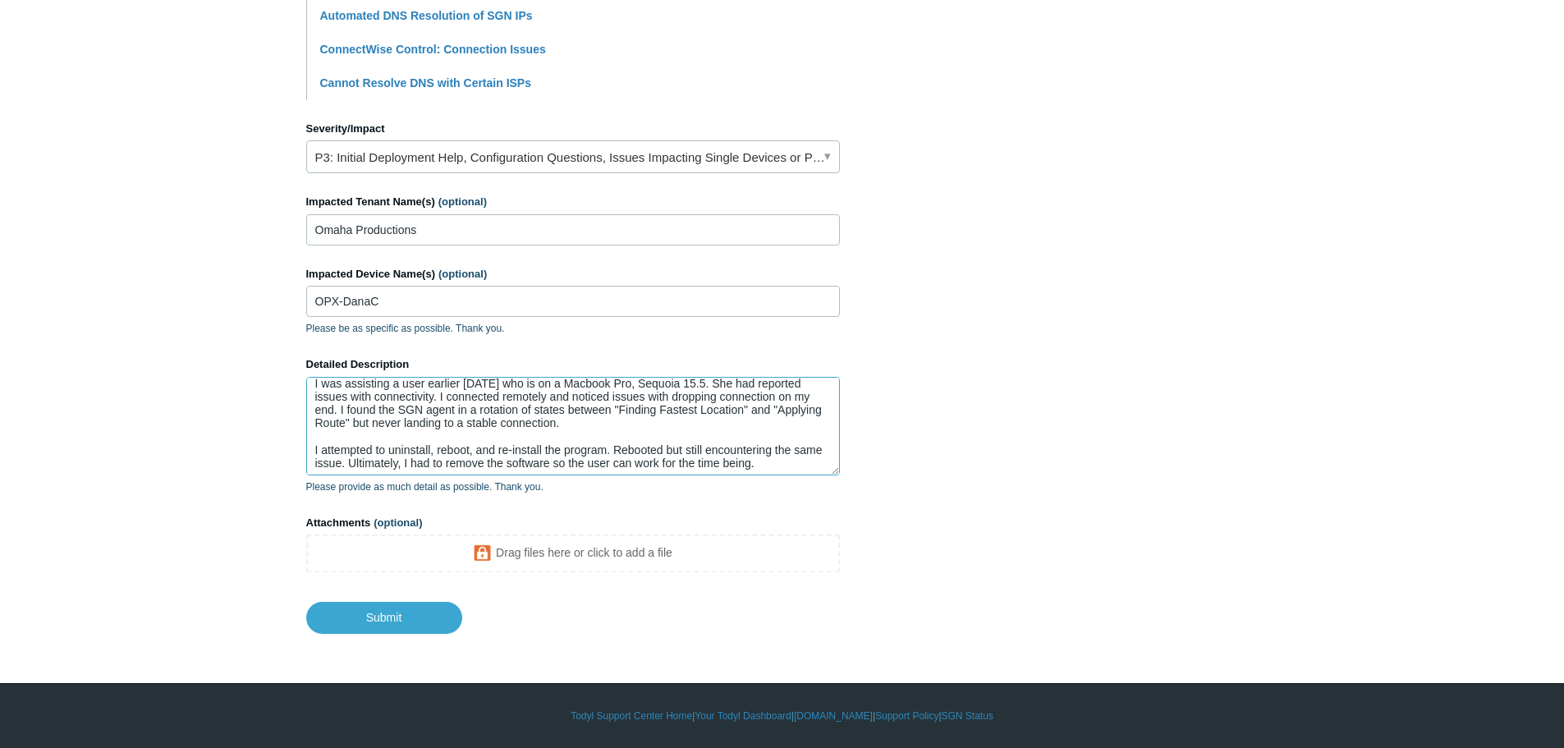
click at [780, 466] on textarea "Hello support, I was assisting a user earlier today who is on a Macbook Pro, Se…" at bounding box center [573, 426] width 534 height 99
type textarea "Hello support, I was assisting a user earlier today who is on a Macbook Pro, Se…"
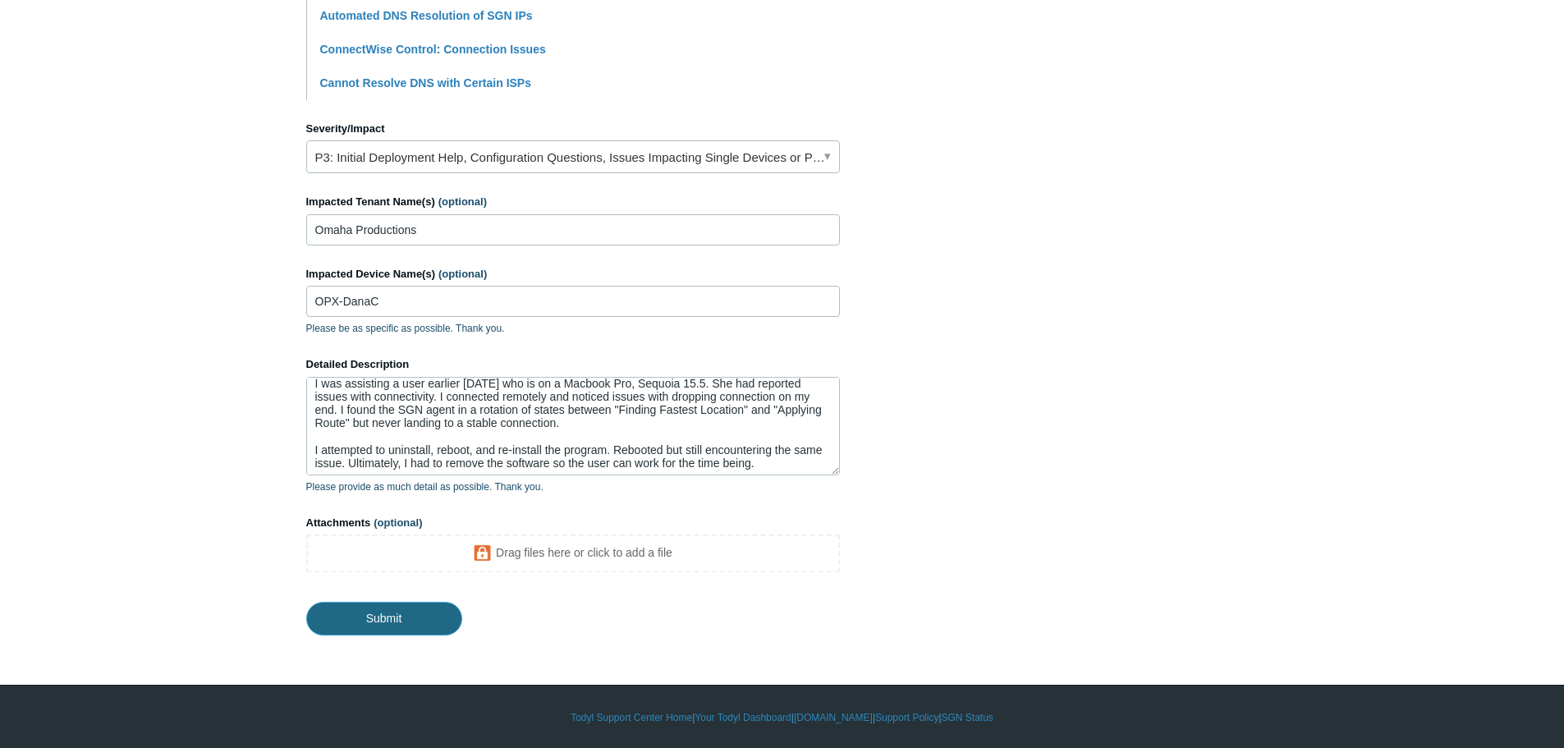
click at [439, 622] on input "Submit" at bounding box center [384, 618] width 156 height 33
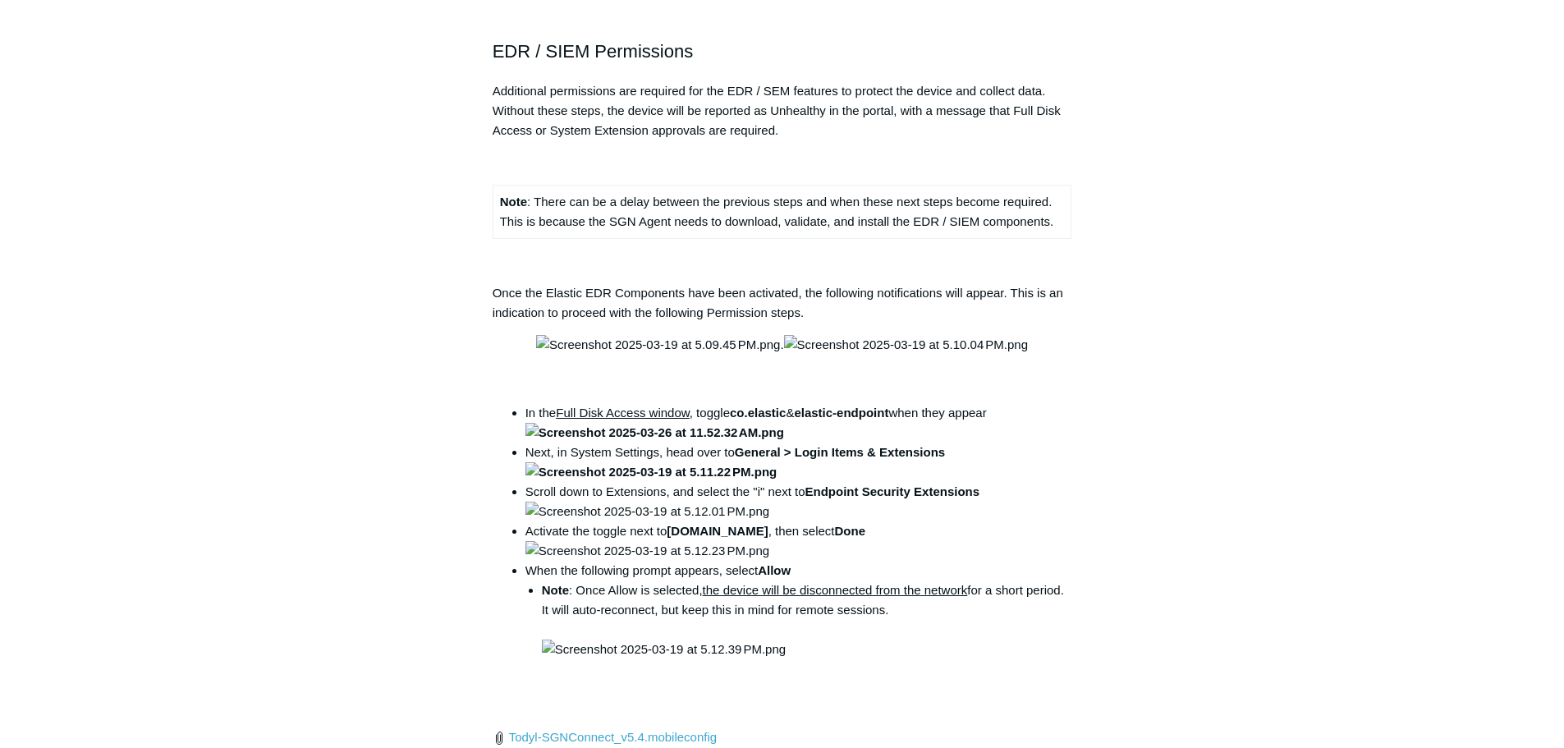
scroll to position [1725, 0]
